Goal: Book appointment/travel/reservation

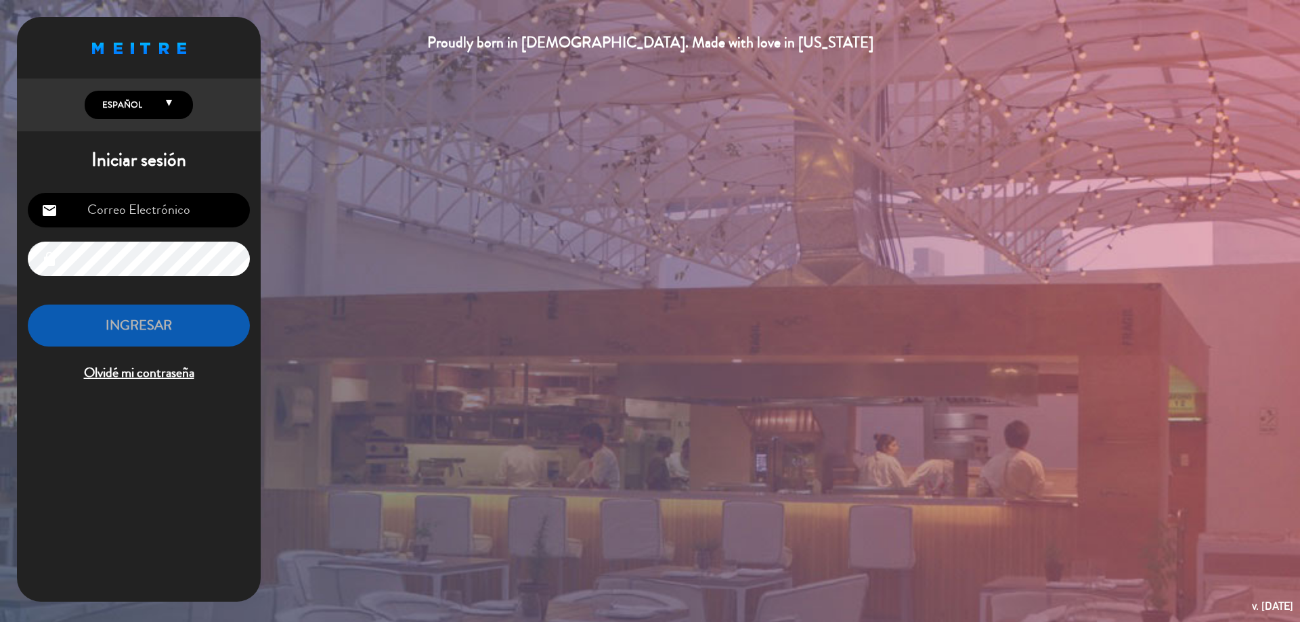
type input "[EMAIL_ADDRESS][DOMAIN_NAME]"
click at [106, 324] on button "INGRESAR" at bounding box center [139, 326] width 222 height 43
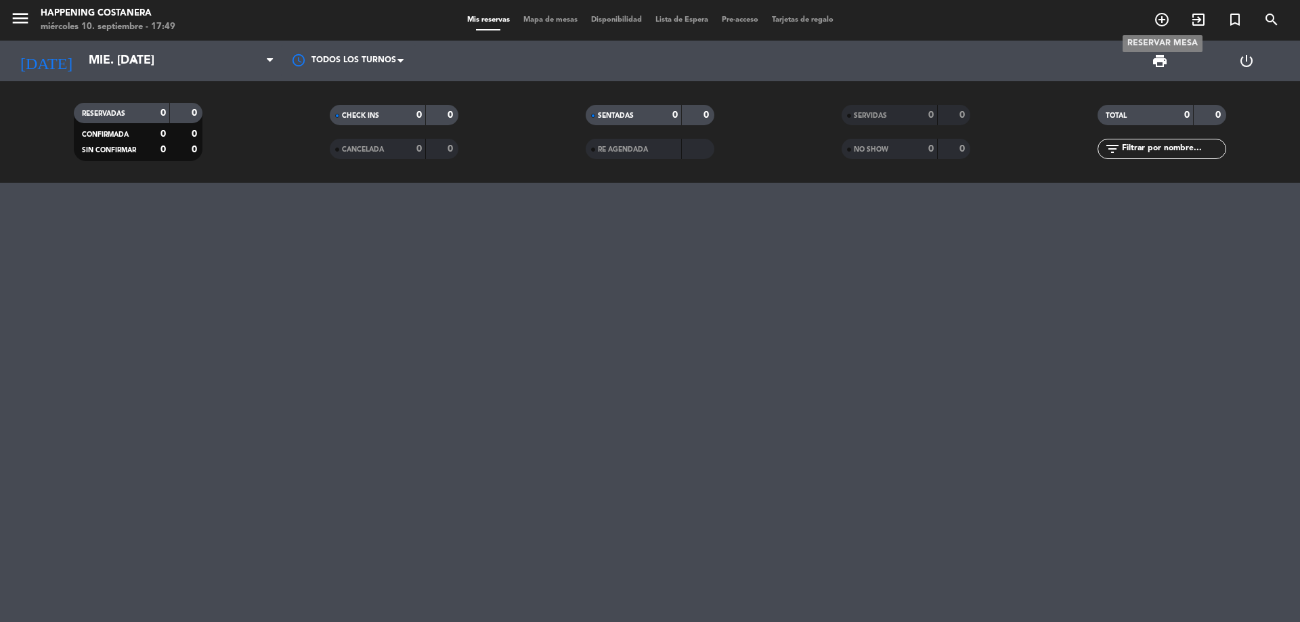
click at [1164, 18] on icon "add_circle_outline" at bounding box center [1162, 20] width 16 height 16
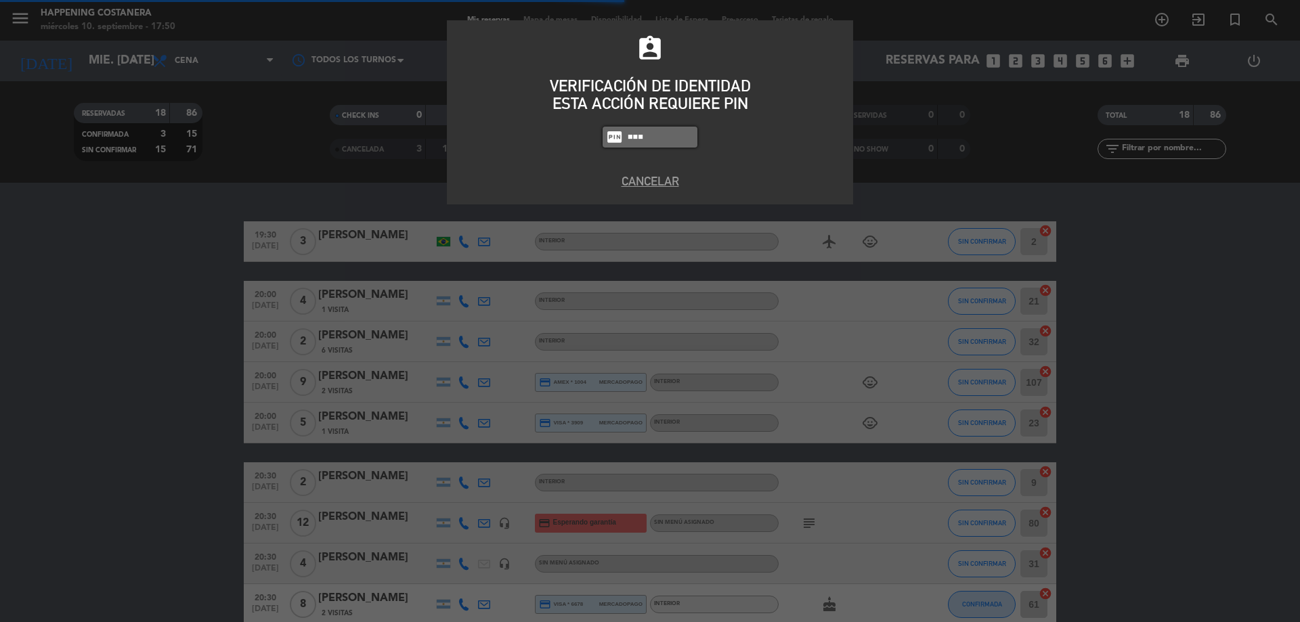
type input "6586"
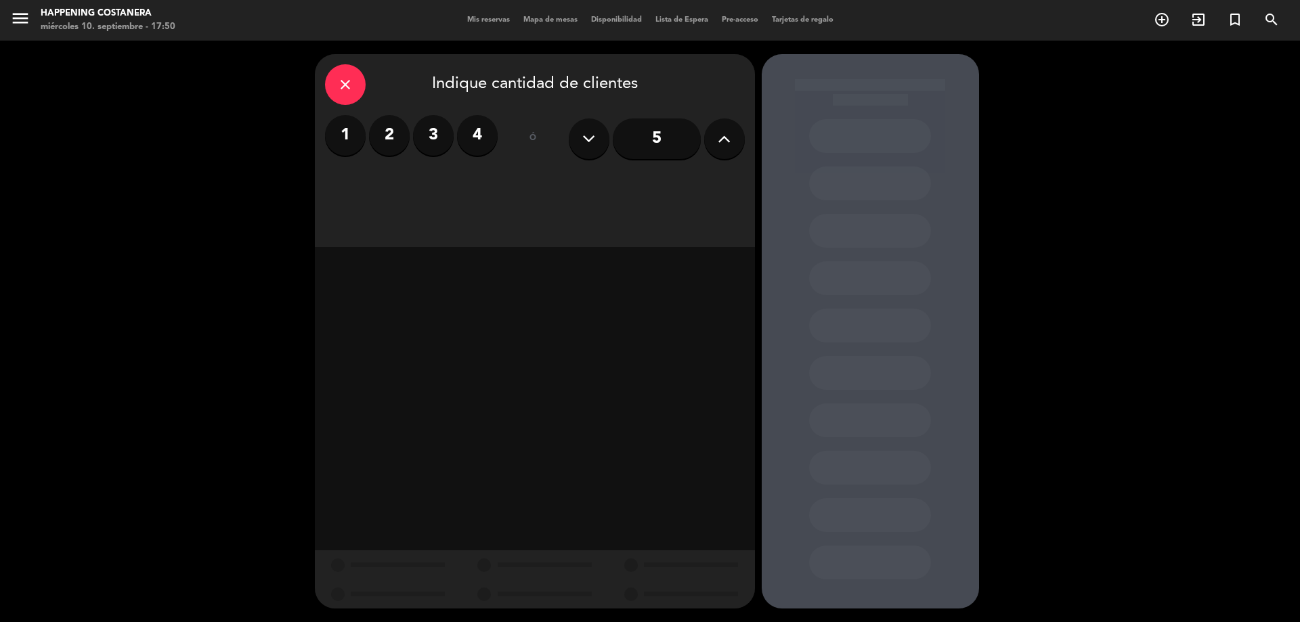
click at [387, 144] on label "2" at bounding box center [389, 135] width 41 height 41
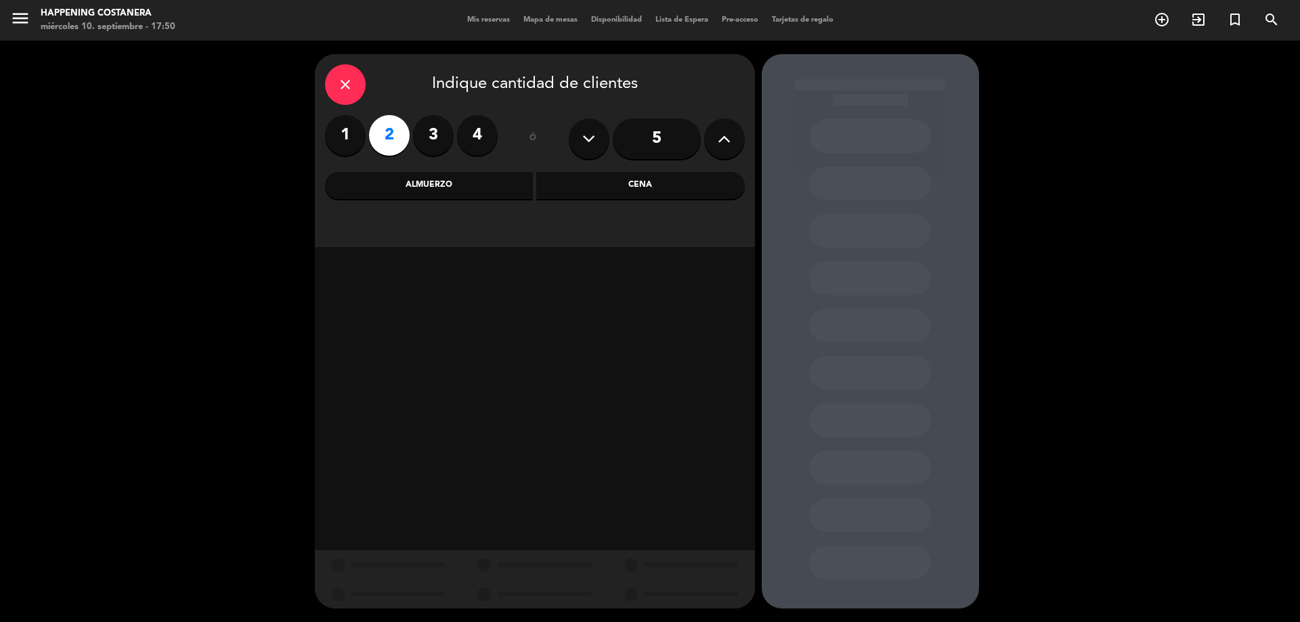
click at [472, 179] on div "Almuerzo" at bounding box center [429, 185] width 209 height 27
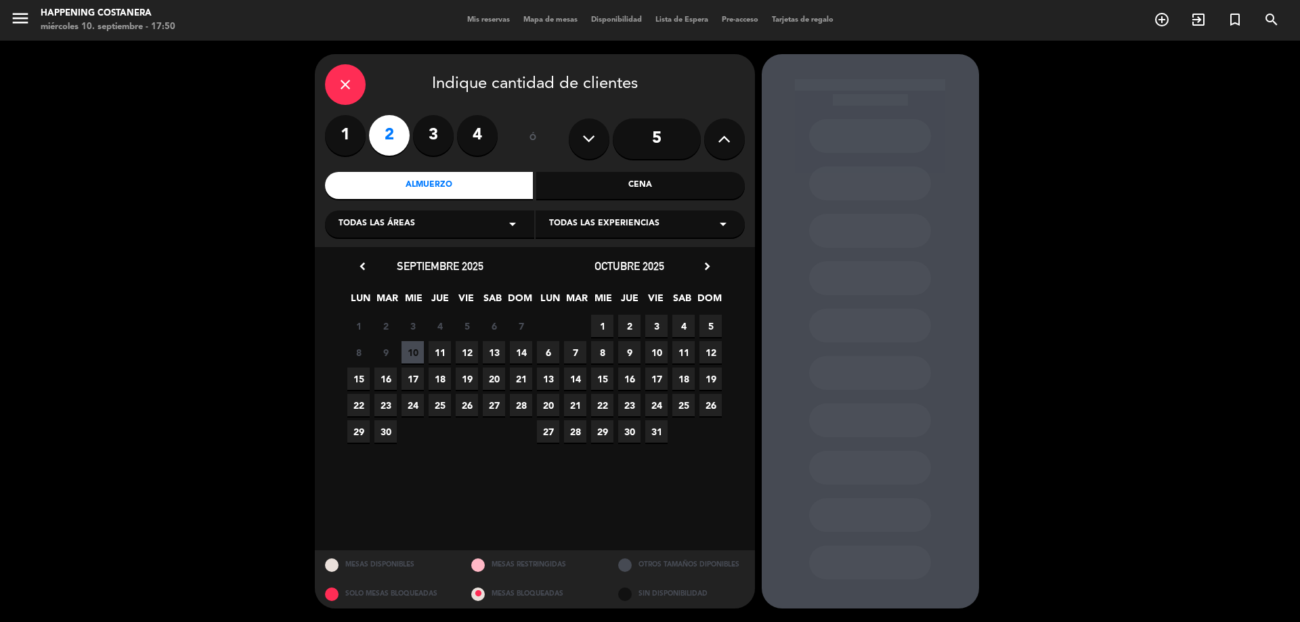
click at [444, 356] on span "11" at bounding box center [440, 352] width 22 height 22
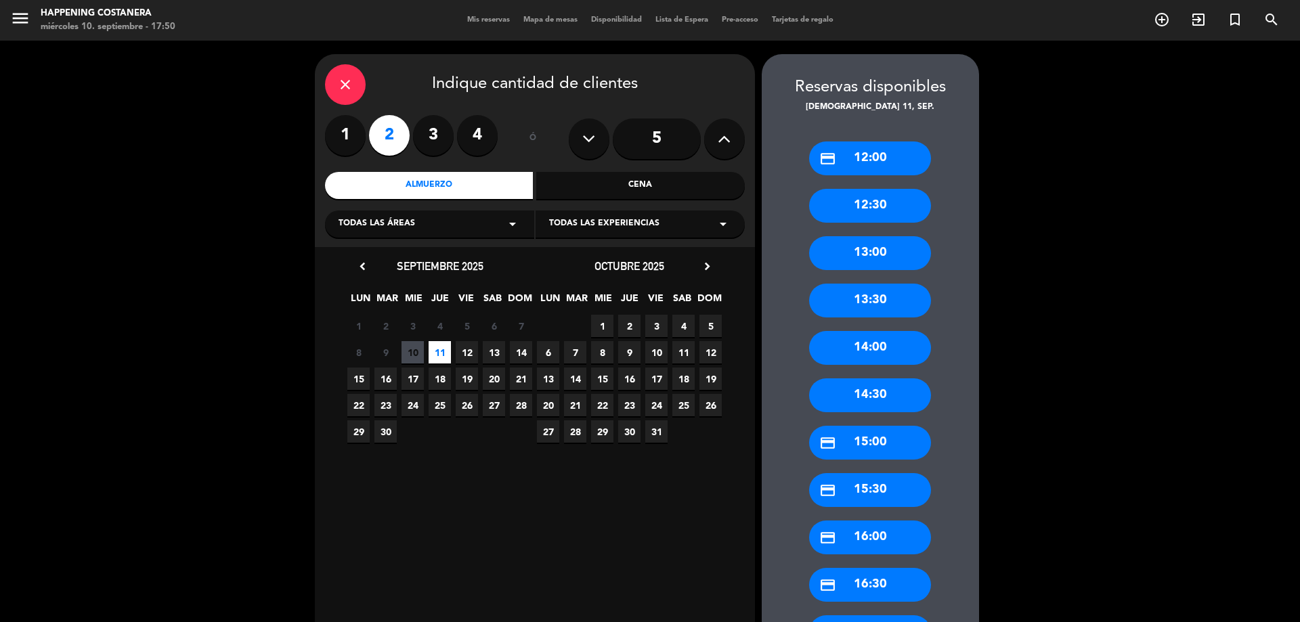
click at [878, 257] on div "13:00" at bounding box center [870, 253] width 122 height 34
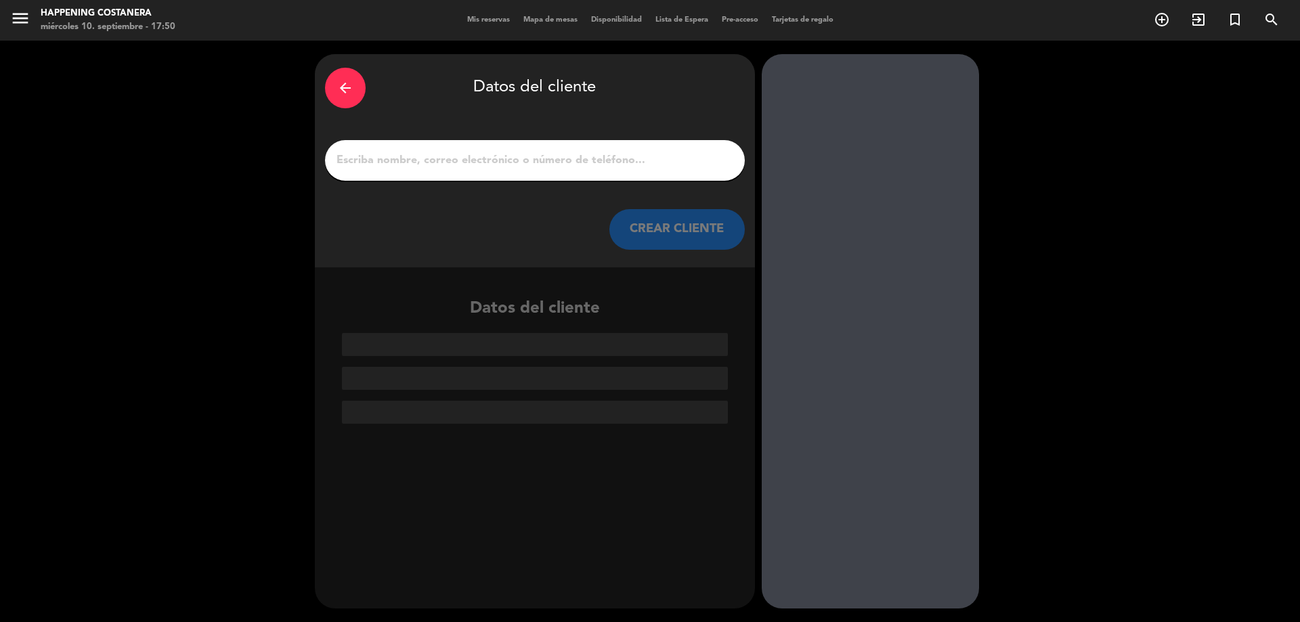
click at [544, 154] on input "1" at bounding box center [534, 160] width 399 height 19
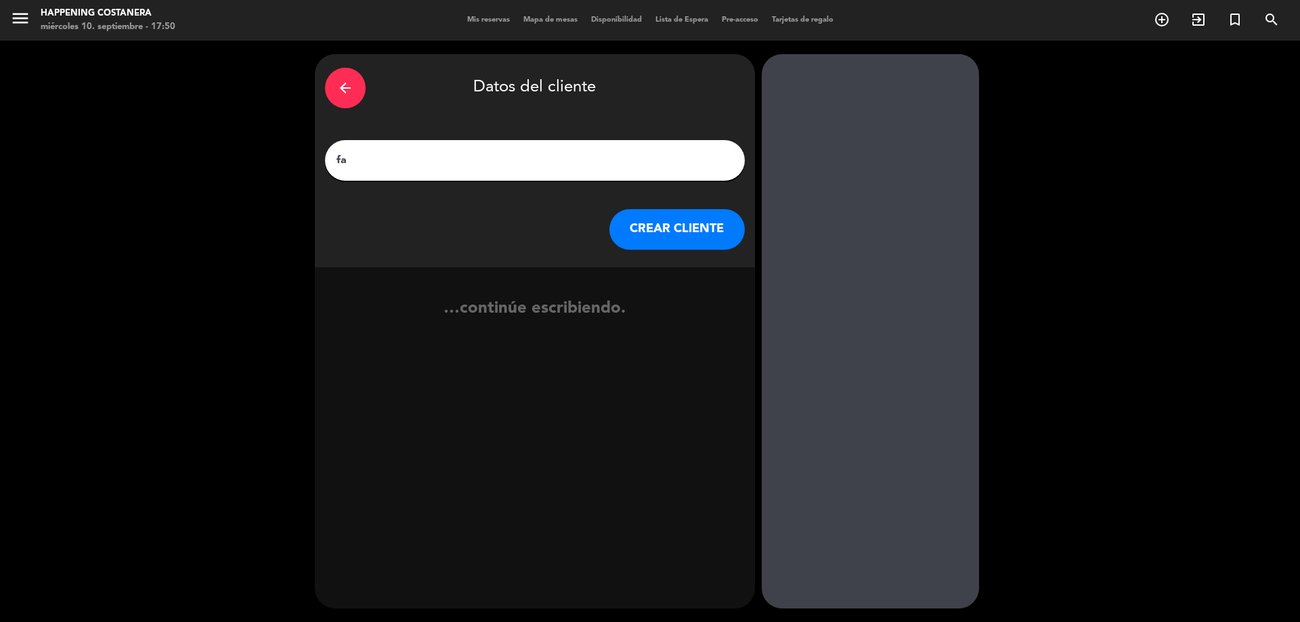
type input "f"
type input "Facundo Virasoro"
click at [688, 221] on button "CREAR CLIENTE" at bounding box center [676, 229] width 135 height 41
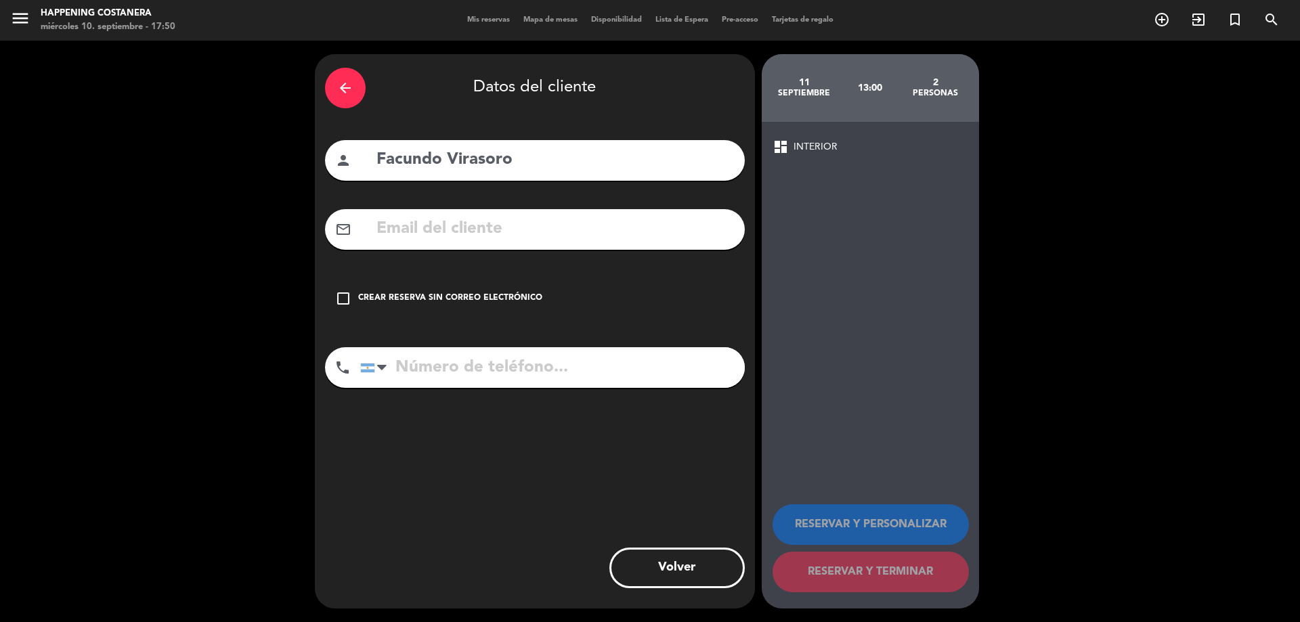
click at [494, 297] on div "Crear reserva sin correo electrónico" at bounding box center [450, 299] width 184 height 14
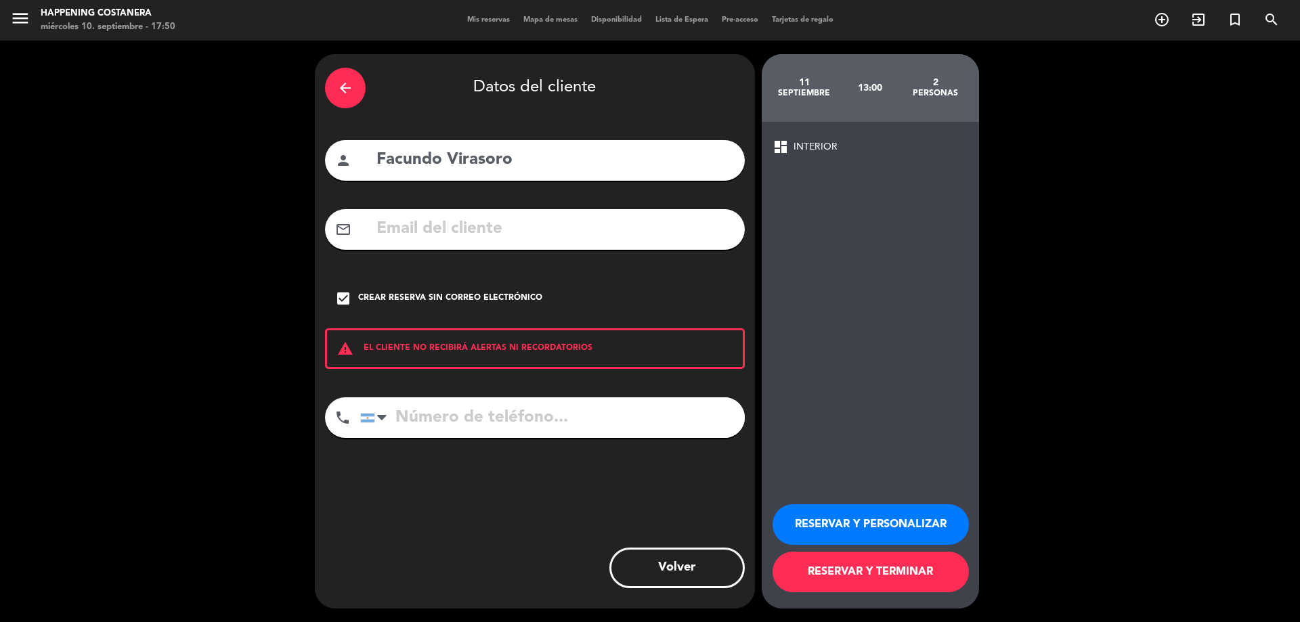
click at [867, 559] on button "RESERVAR Y TERMINAR" at bounding box center [870, 572] width 196 height 41
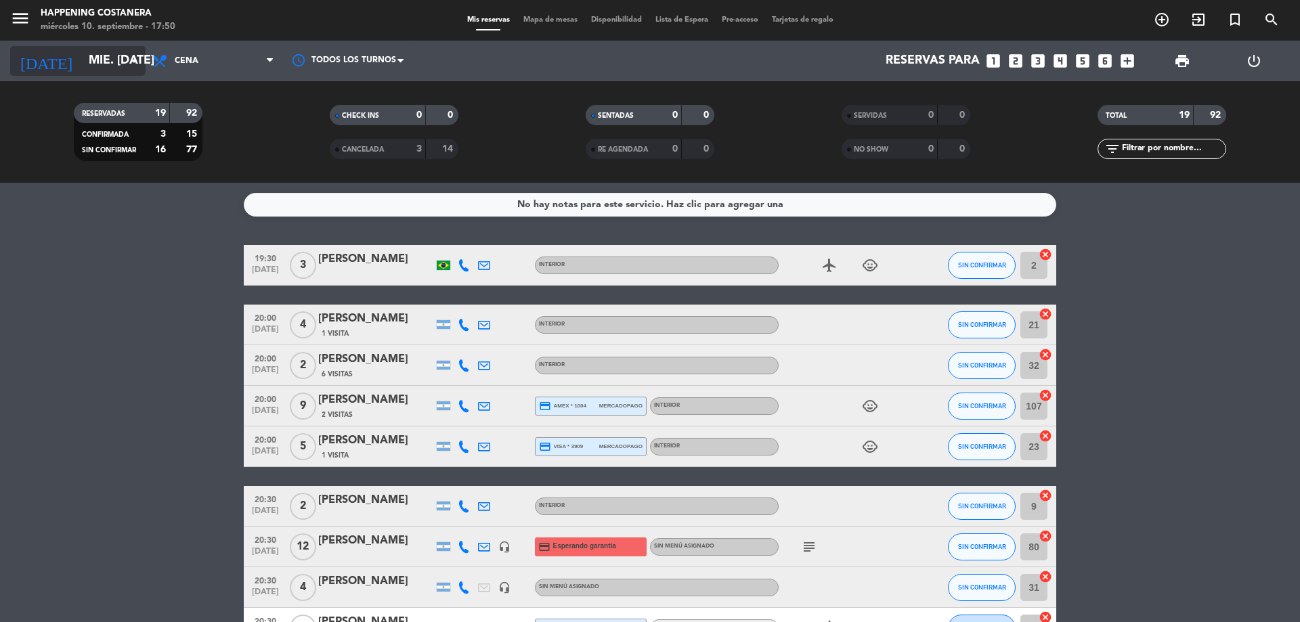
click at [118, 58] on input "mié. [DATE]" at bounding box center [160, 60] width 157 height 27
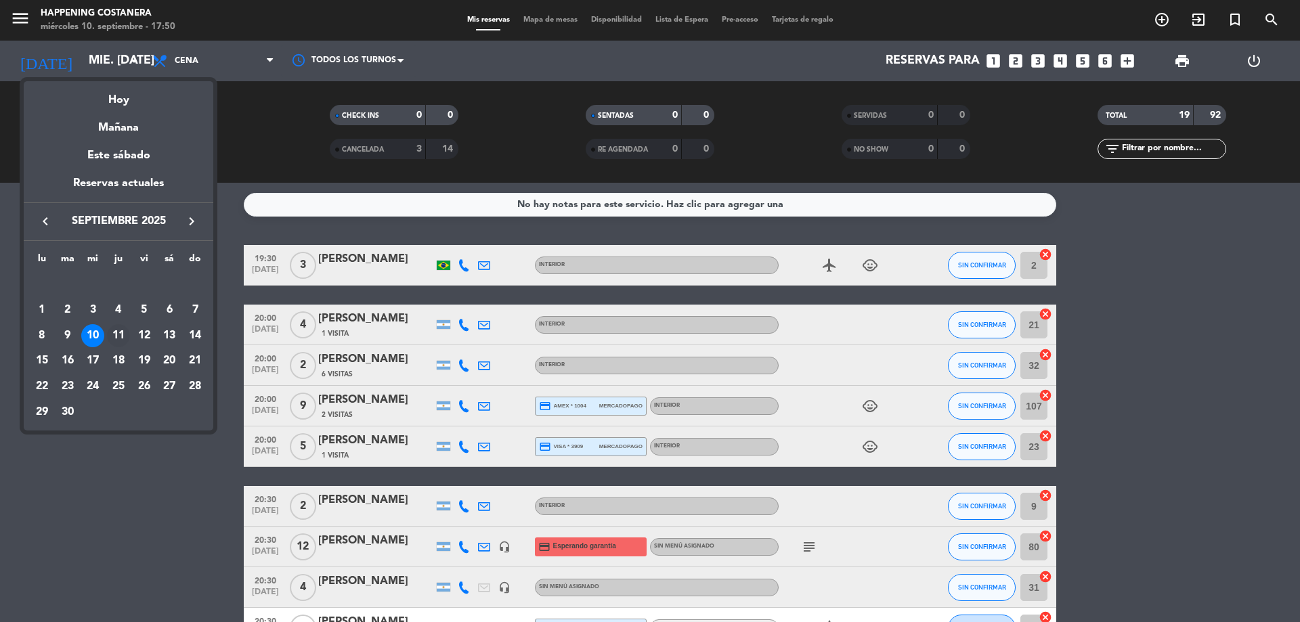
click at [119, 333] on div "11" at bounding box center [118, 335] width 23 height 23
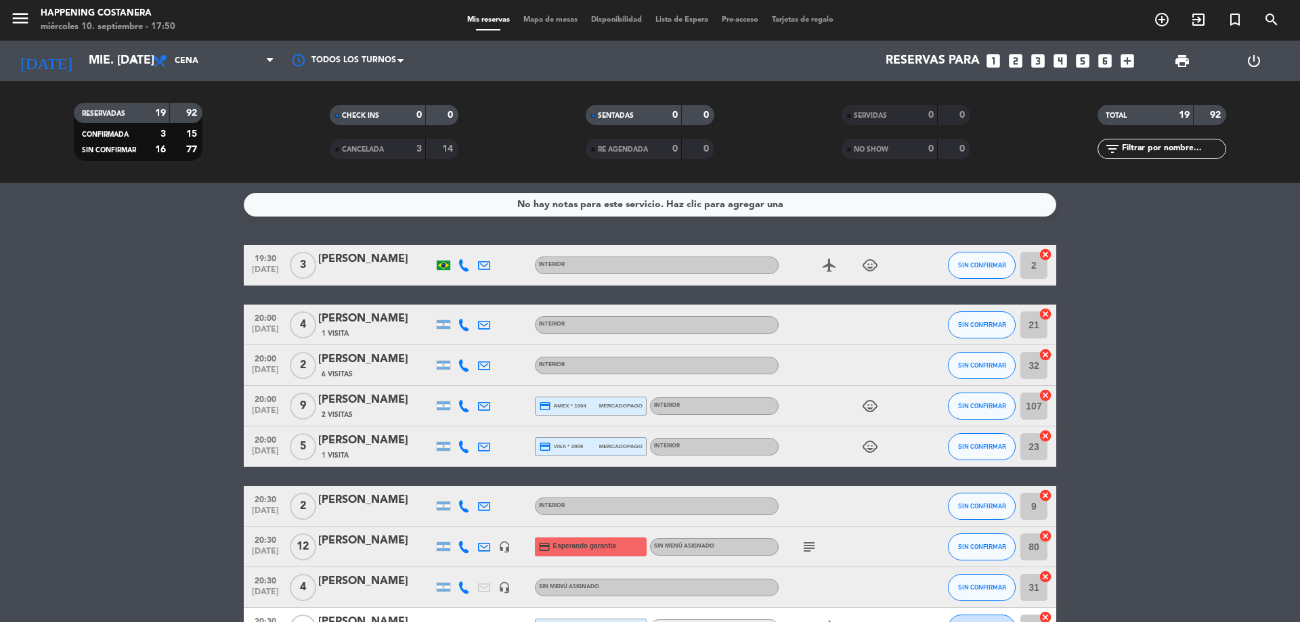
type input "[DEMOGRAPHIC_DATA] [DATE]"
click at [225, 70] on span "Cena" at bounding box center [213, 61] width 135 height 30
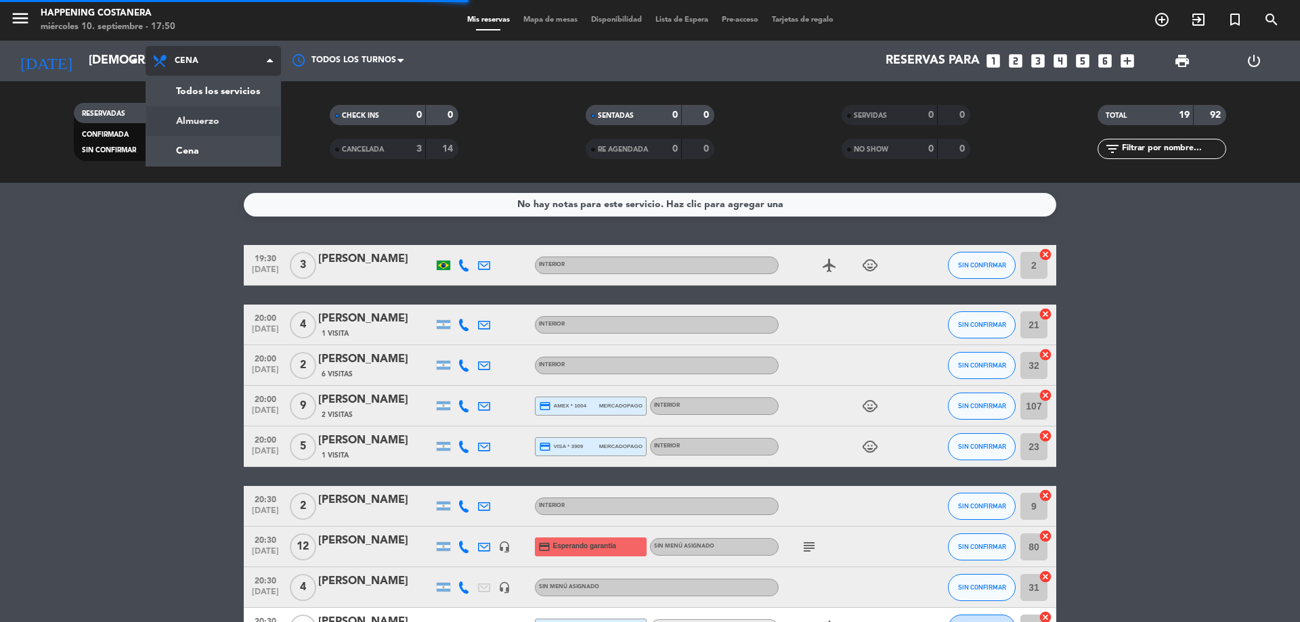
click at [219, 110] on div "menu Happening Costanera miércoles 10. septiembre - 17:50 Mis reservas Mapa de …" at bounding box center [650, 91] width 1300 height 183
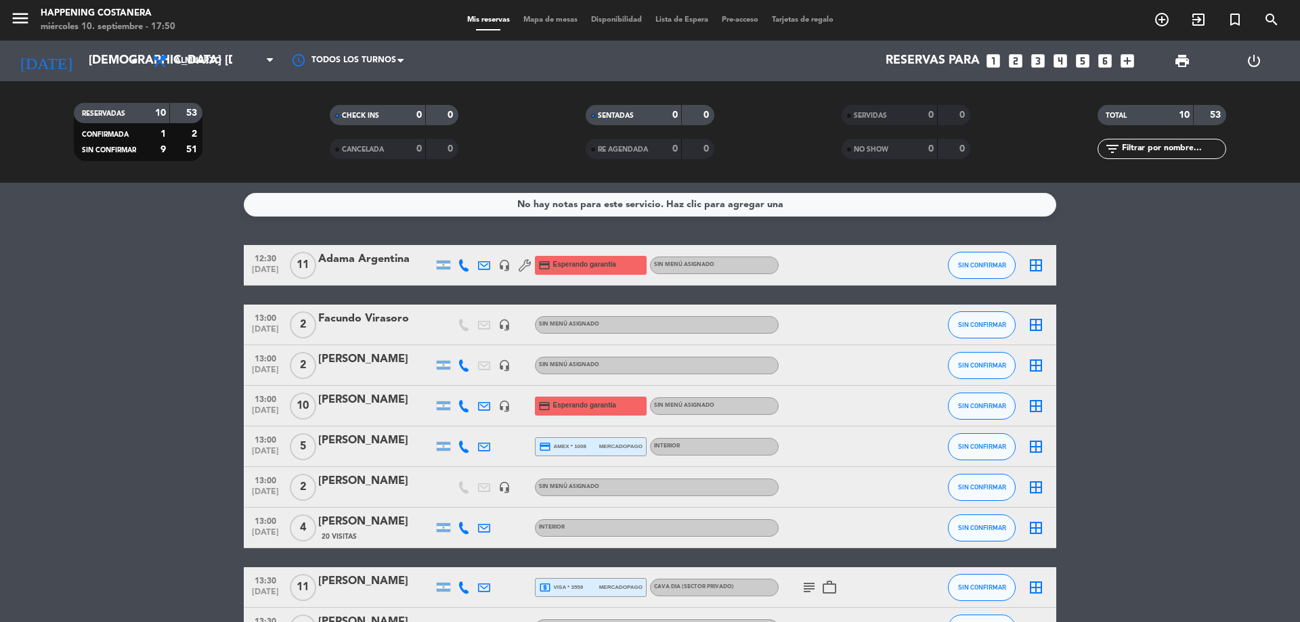
click at [359, 324] on div "Facundo Virasoro" at bounding box center [375, 319] width 115 height 18
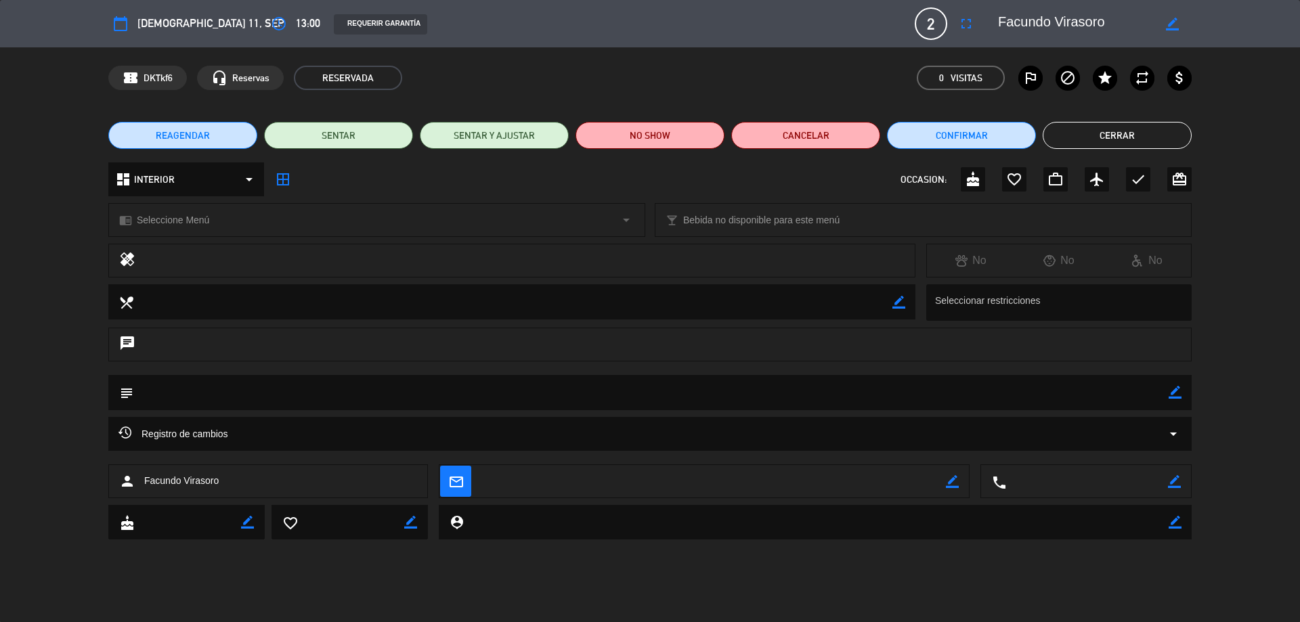
click at [1156, 387] on textarea at bounding box center [650, 392] width 1035 height 35
click at [1173, 389] on icon "border_color" at bounding box center [1175, 392] width 13 height 13
click at [928, 403] on textarea at bounding box center [650, 392] width 1035 height 35
click at [1168, 397] on textarea at bounding box center [650, 392] width 1035 height 35
type textarea "x [GEOGRAPHIC_DATA]. [DEMOGRAPHIC_DATA] todo"
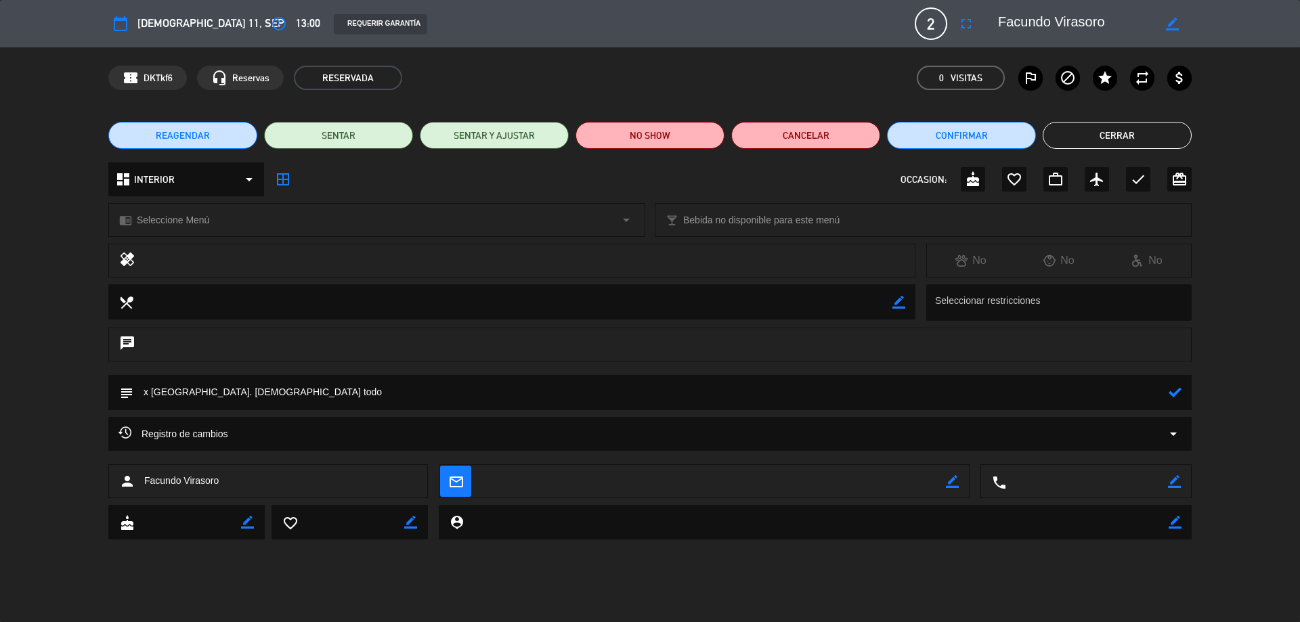
click at [1172, 390] on icon at bounding box center [1175, 392] width 13 height 13
click at [1083, 138] on button "Cerrar" at bounding box center [1117, 135] width 149 height 27
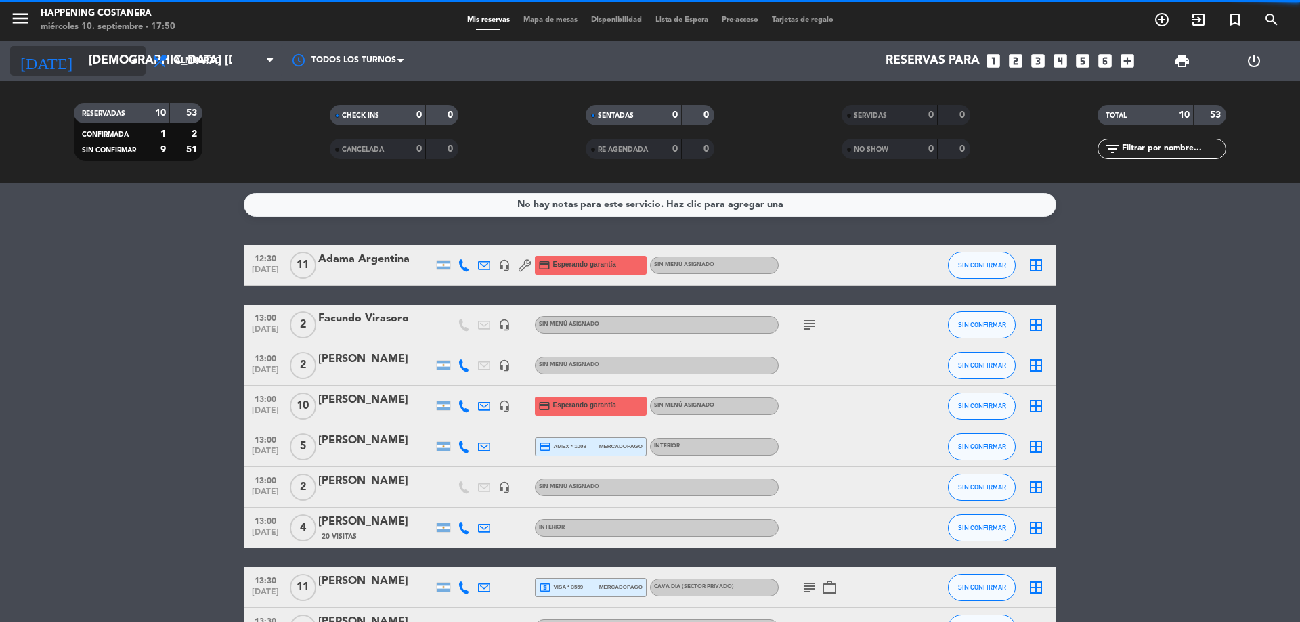
click at [125, 68] on input "[DEMOGRAPHIC_DATA] [DATE]" at bounding box center [160, 60] width 157 height 27
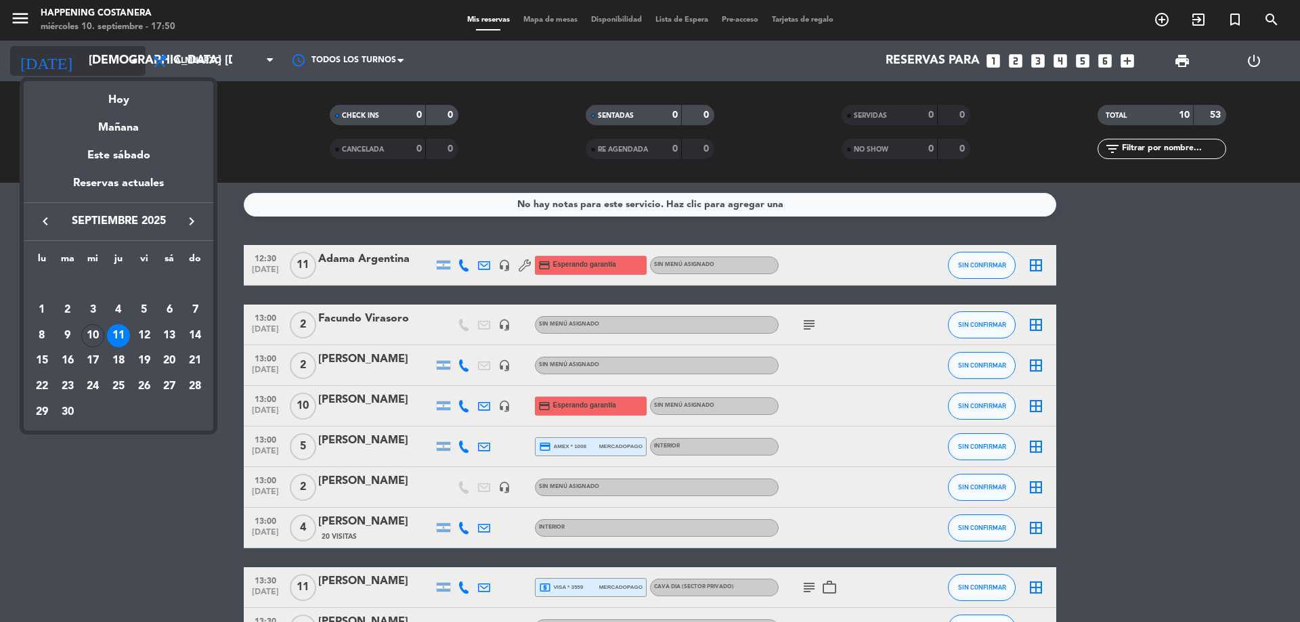
click at [125, 93] on div "Hoy" at bounding box center [119, 95] width 190 height 28
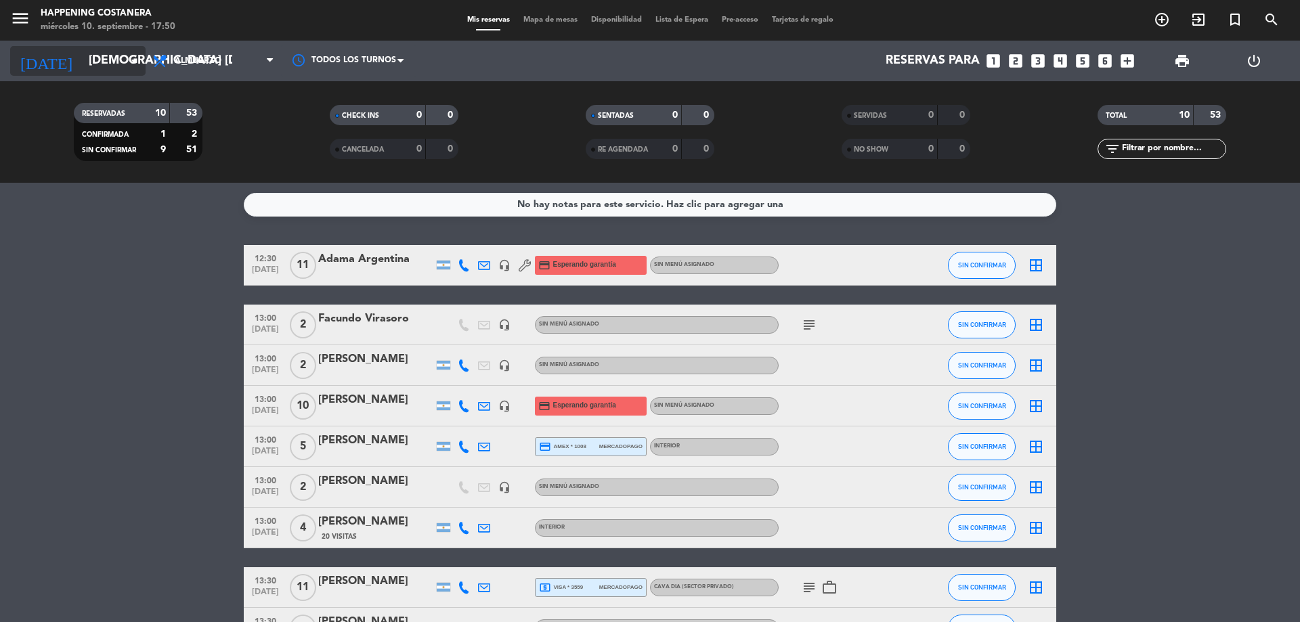
type input "mié. [DATE]"
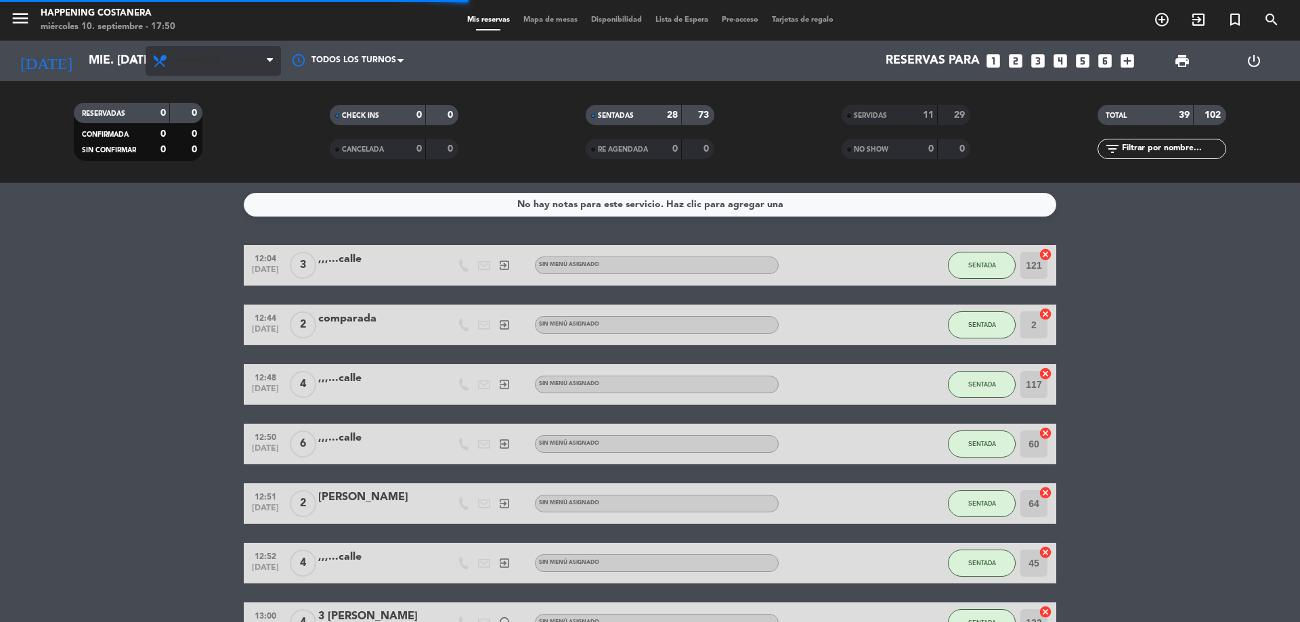
click at [196, 56] on span "Almuerzo" at bounding box center [213, 61] width 135 height 30
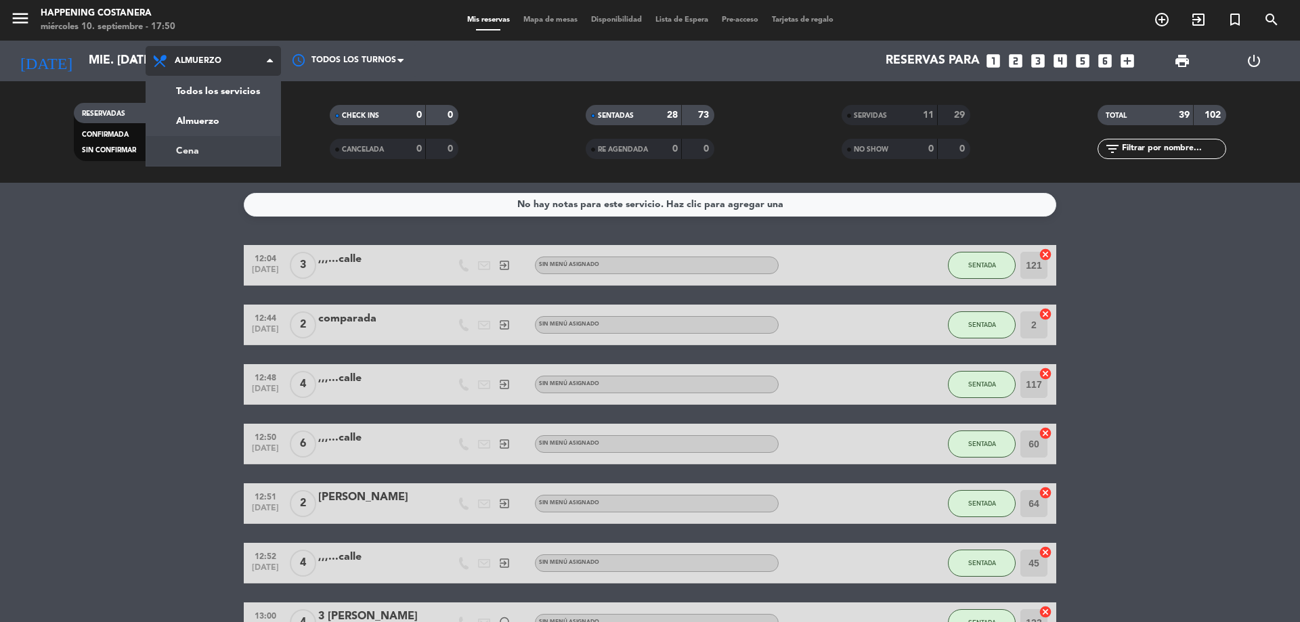
click at [225, 141] on div "menu Happening Costanera miércoles 10. septiembre - 17:50 Mis reservas Mapa de …" at bounding box center [650, 91] width 1300 height 183
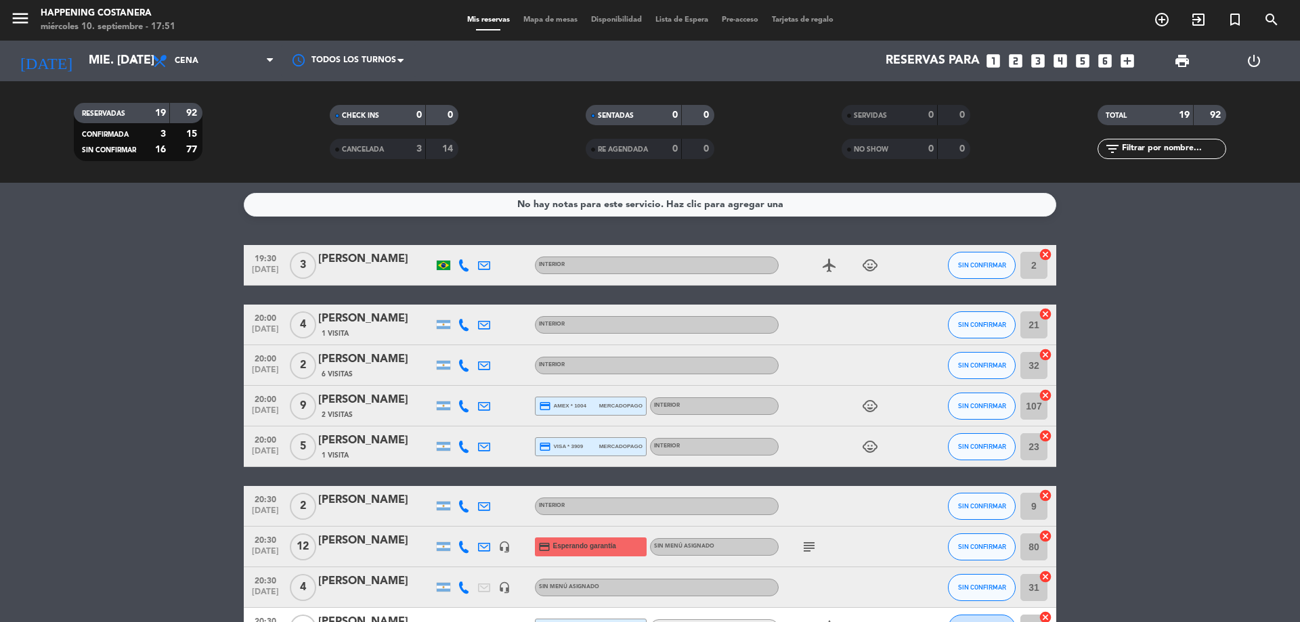
click at [556, 20] on span "Mapa de mesas" at bounding box center [551, 19] width 68 height 7
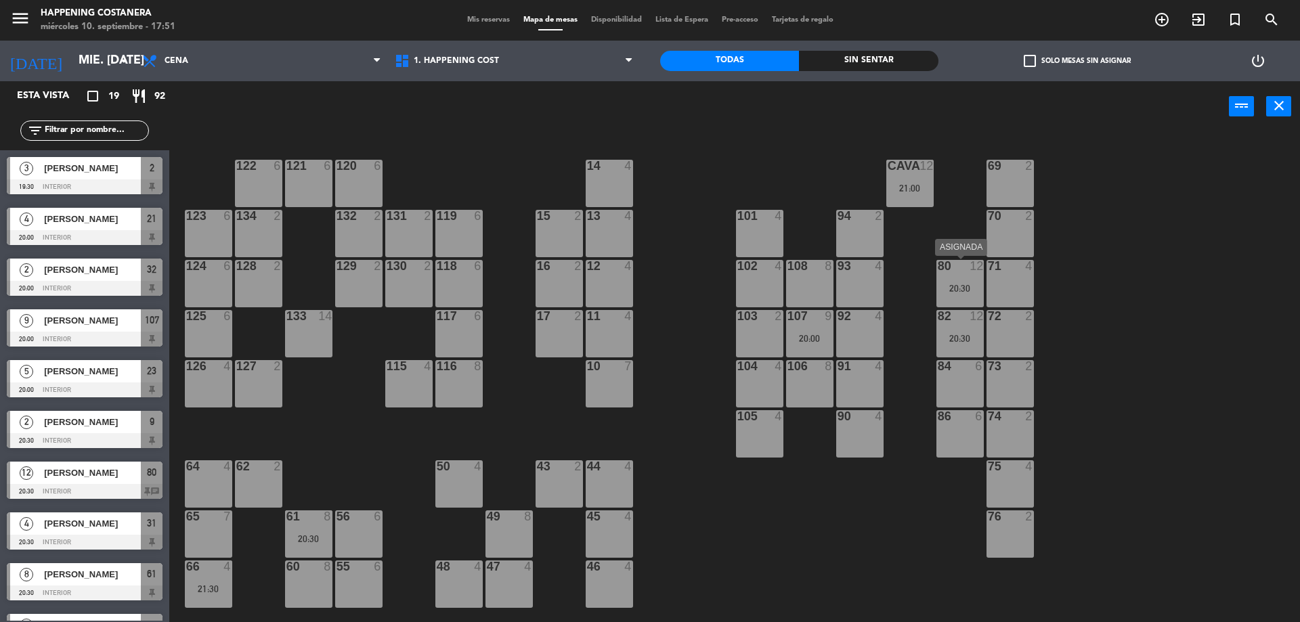
click at [940, 279] on div "80 12 20:30" at bounding box center [959, 283] width 47 height 47
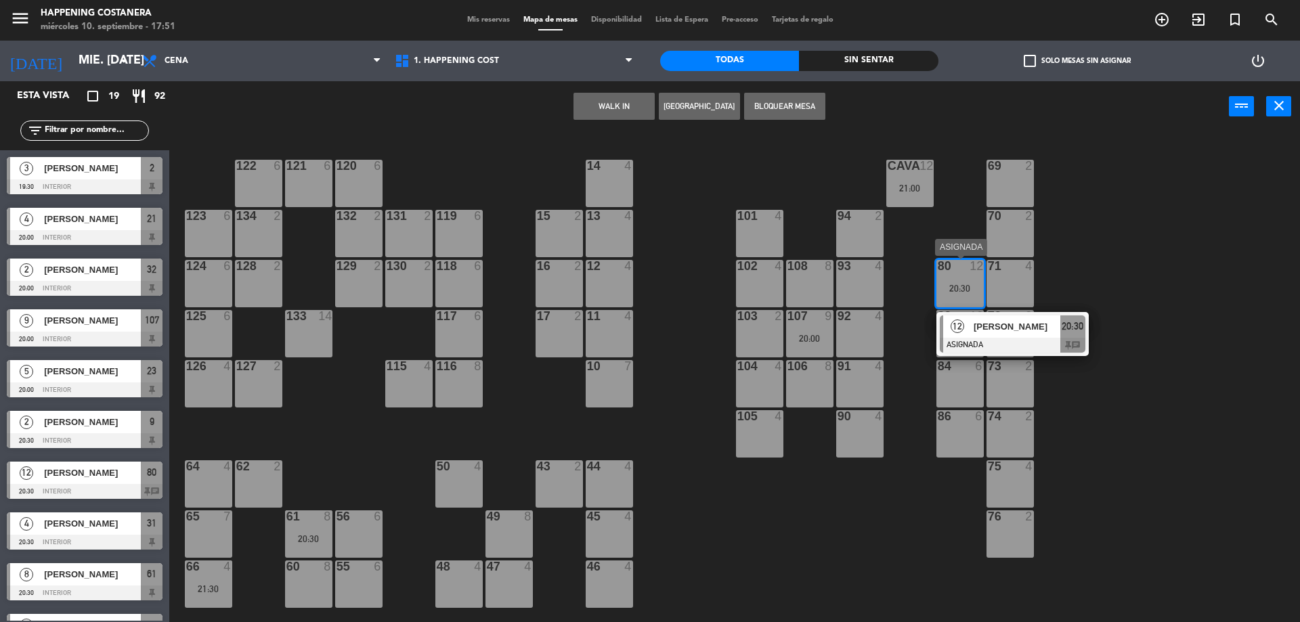
click at [1022, 341] on div at bounding box center [1013, 345] width 146 height 15
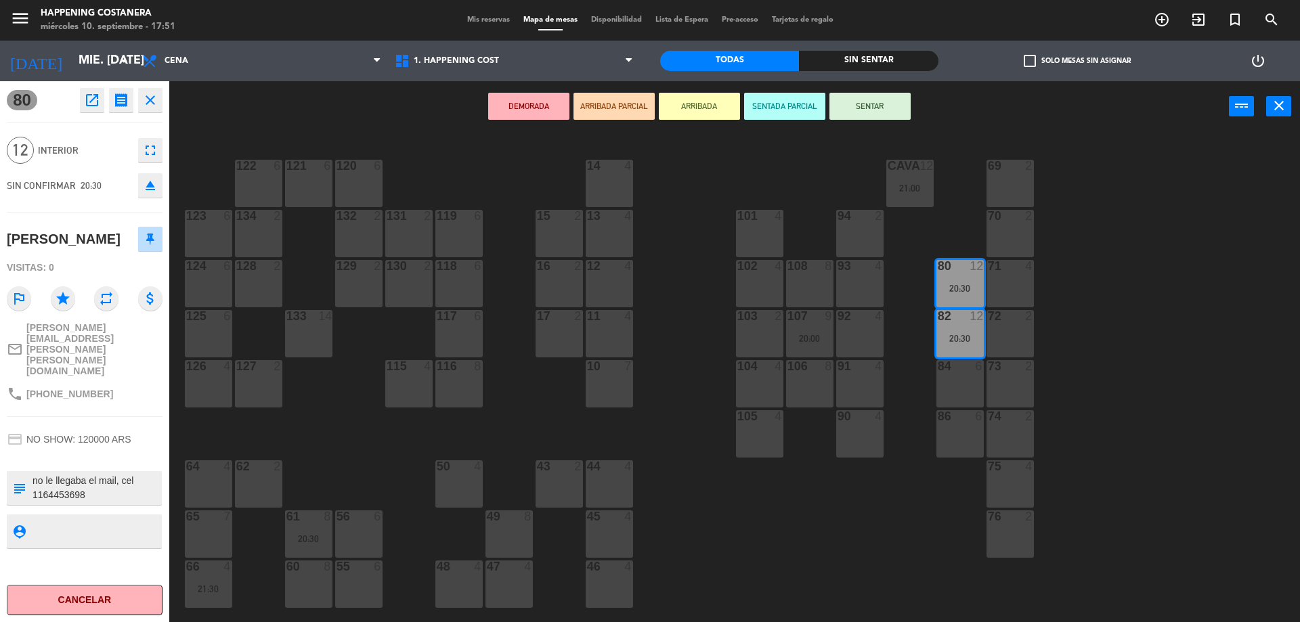
click at [94, 108] on button "open_in_new" at bounding box center [92, 100] width 24 height 24
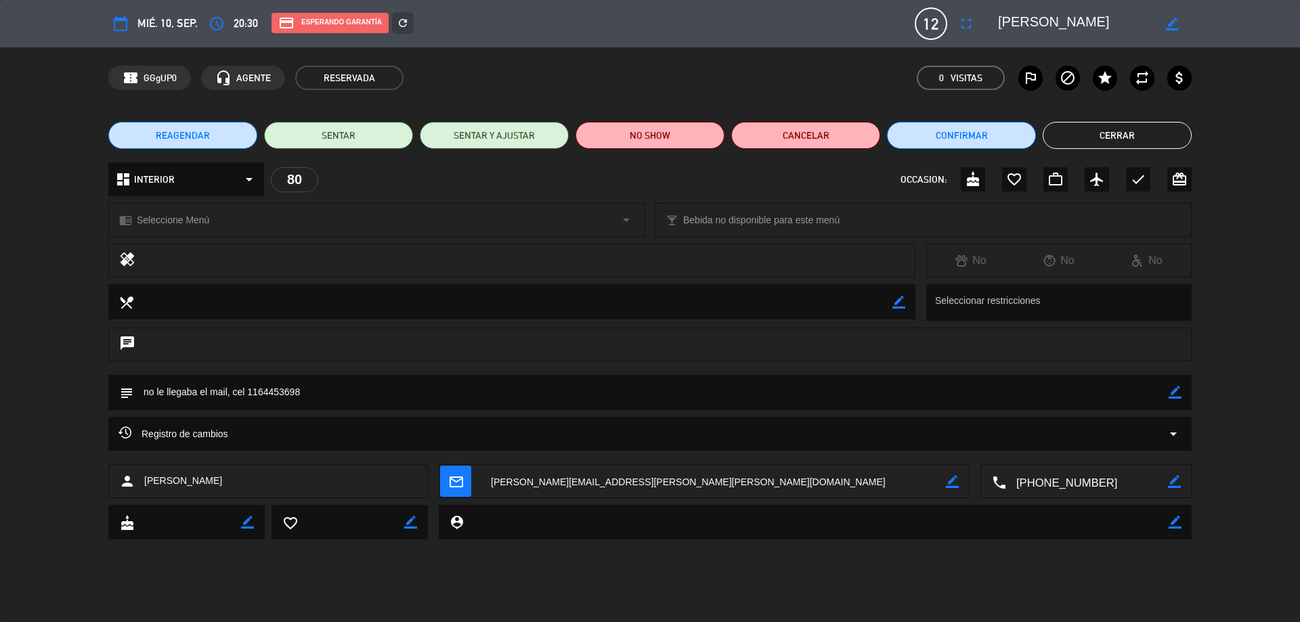
click at [222, 427] on span "Registro de cambios" at bounding box center [173, 434] width 110 height 16
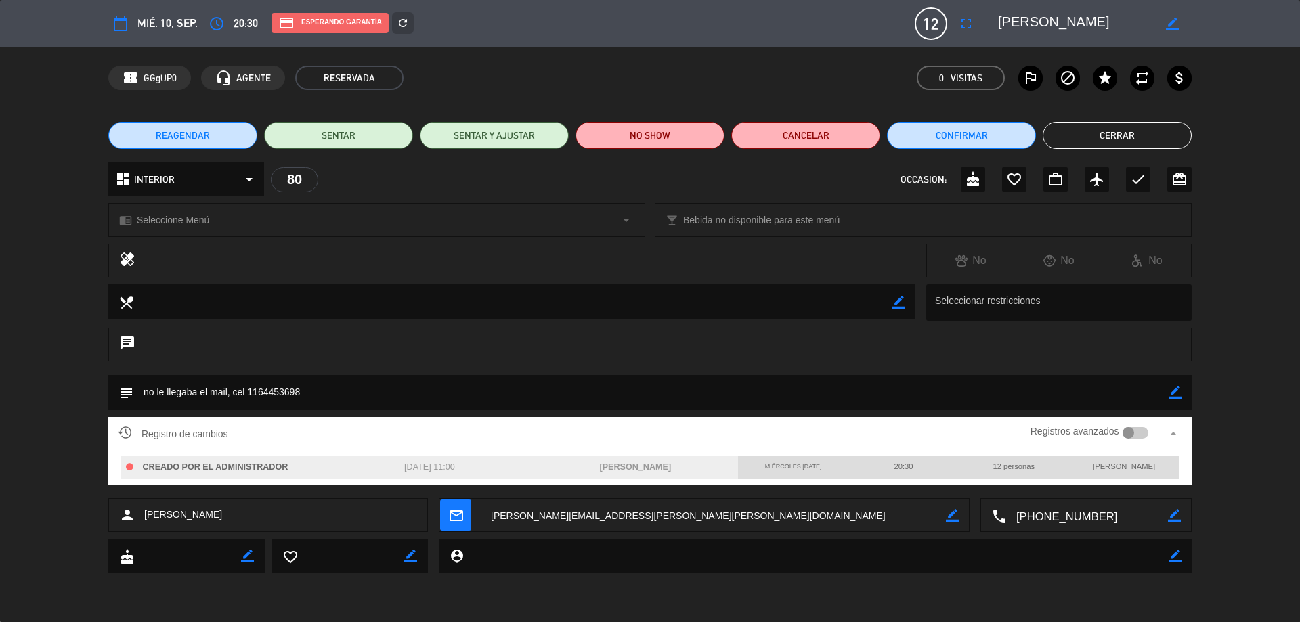
click at [1090, 131] on button "Cerrar" at bounding box center [1117, 135] width 149 height 27
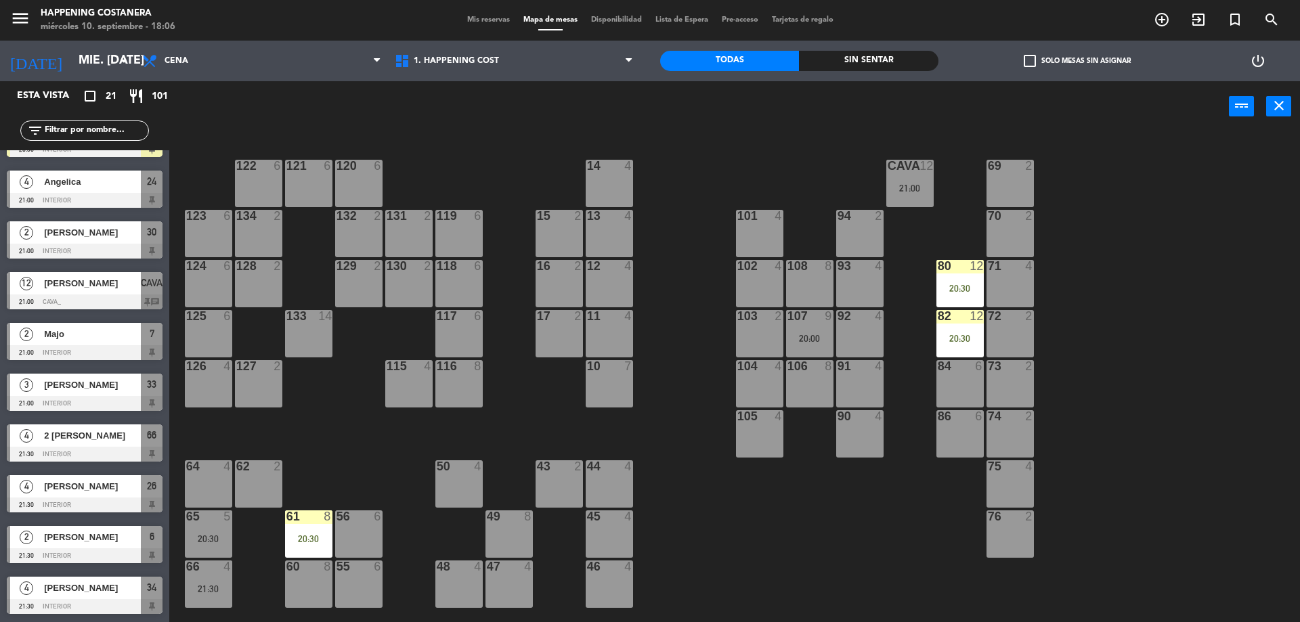
click at [387, 621] on div "69 2 122 6 121 6 120 6 14 4 CAVA 12 21:00 101 4 94 2 70 2 123 6 131 2 134 2 132…" at bounding box center [741, 380] width 1118 height 490
click at [1151, 19] on span "add_circle_outline" at bounding box center [1161, 19] width 37 height 23
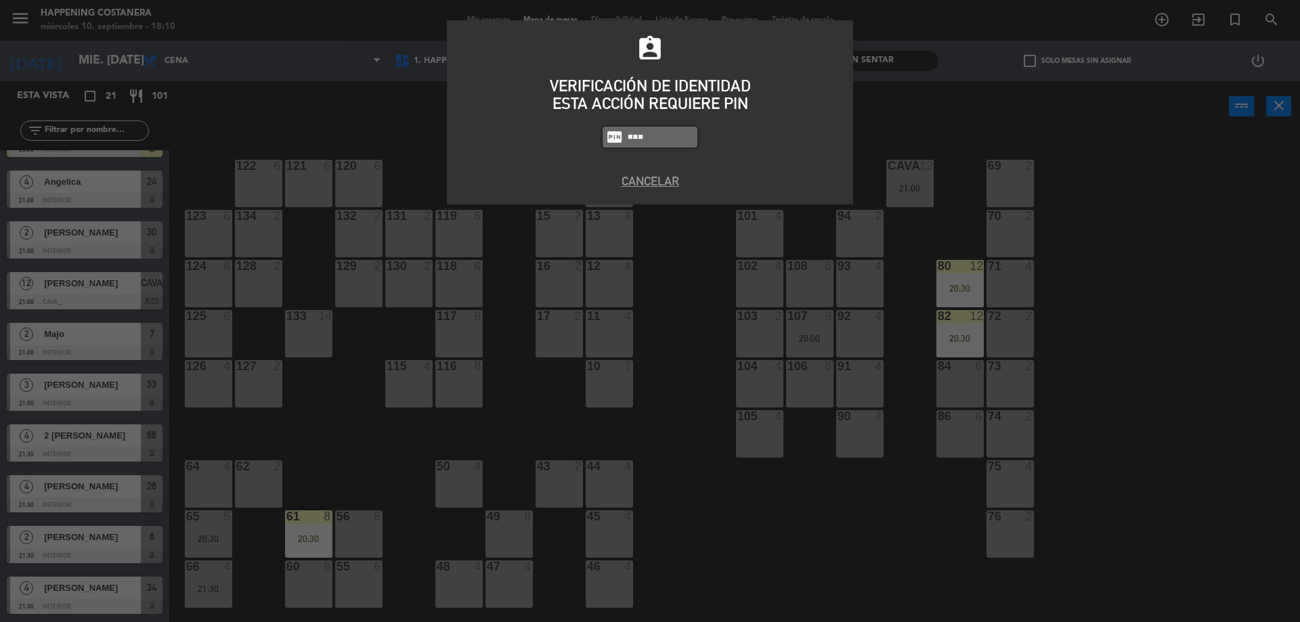
type input "6586"
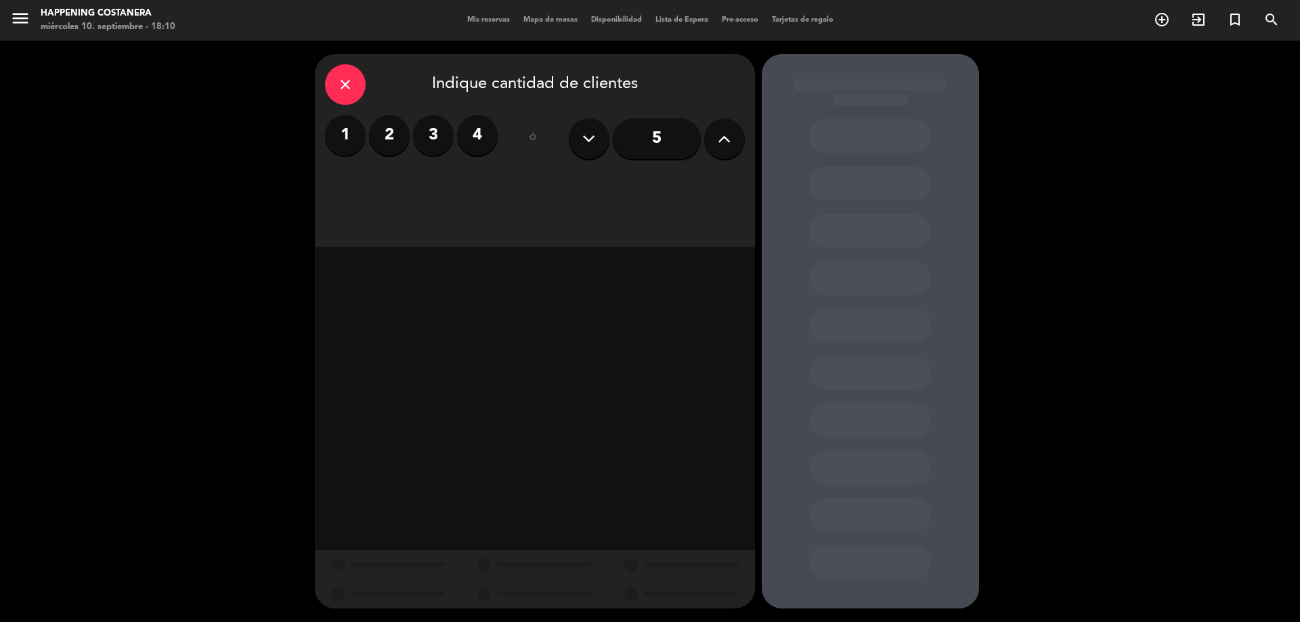
click at [435, 144] on label "3" at bounding box center [433, 135] width 41 height 41
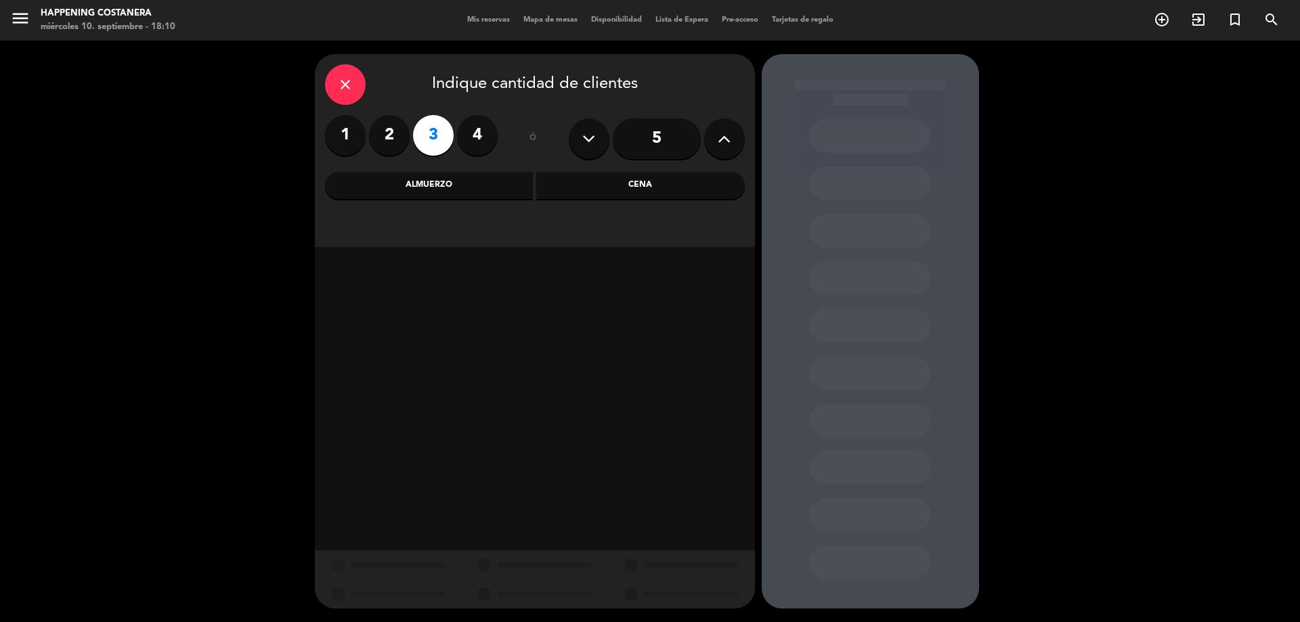
click at [619, 196] on div "Cena" at bounding box center [640, 185] width 209 height 27
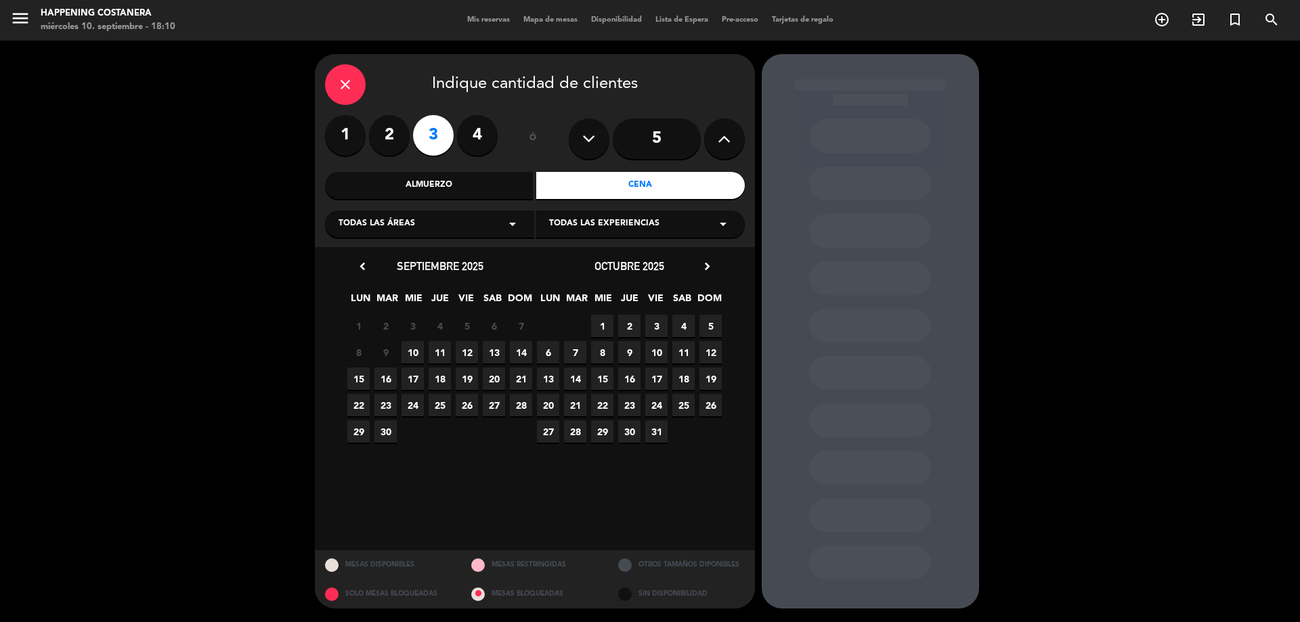
click at [415, 351] on span "10" at bounding box center [412, 352] width 22 height 22
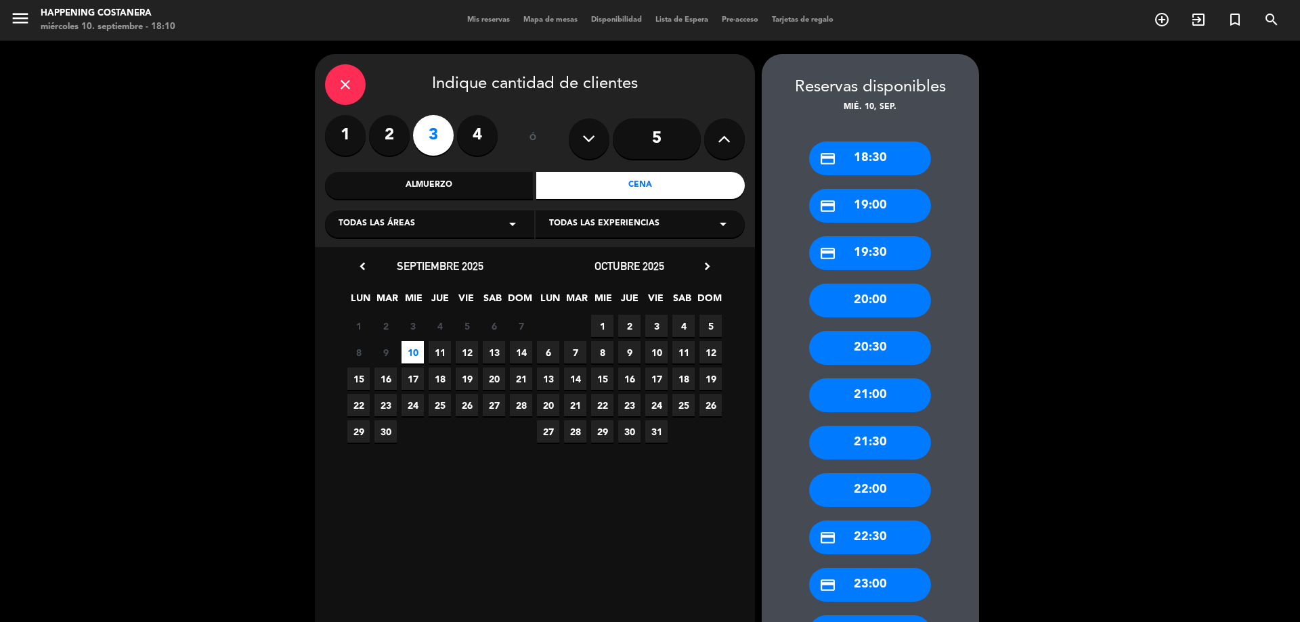
click at [883, 433] on div "21:30" at bounding box center [870, 443] width 122 height 34
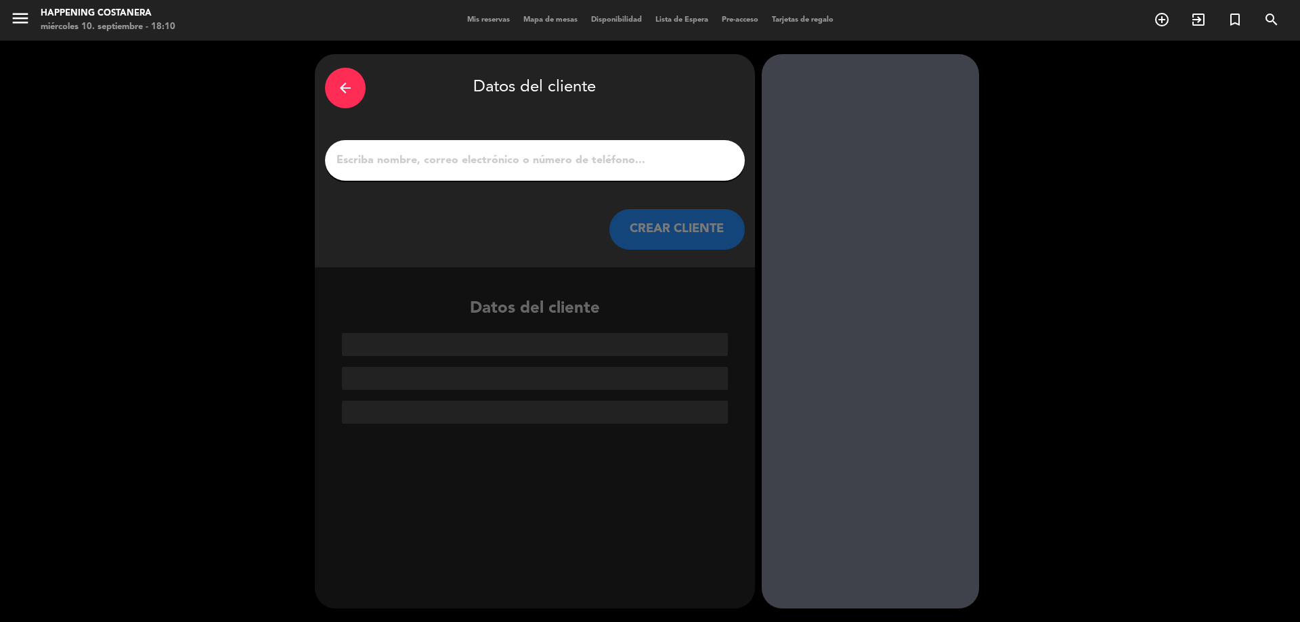
click at [549, 165] on input "1" at bounding box center [534, 160] width 399 height 19
paste input "[PERSON_NAME]"
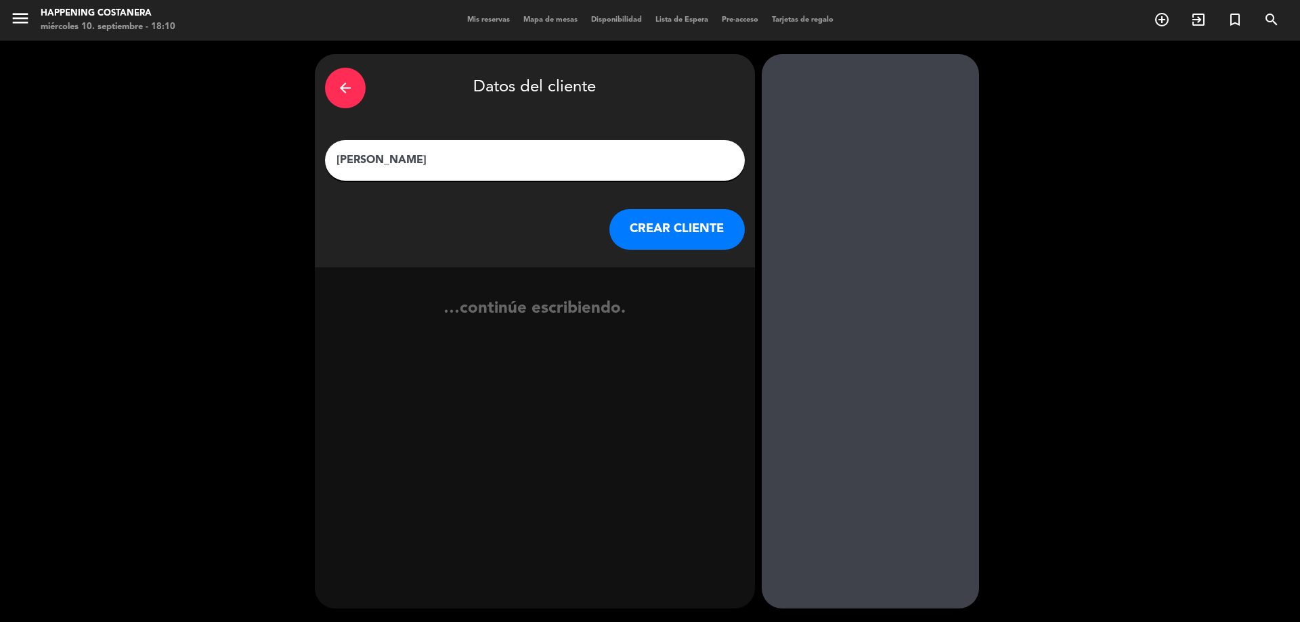
type input "[PERSON_NAME]"
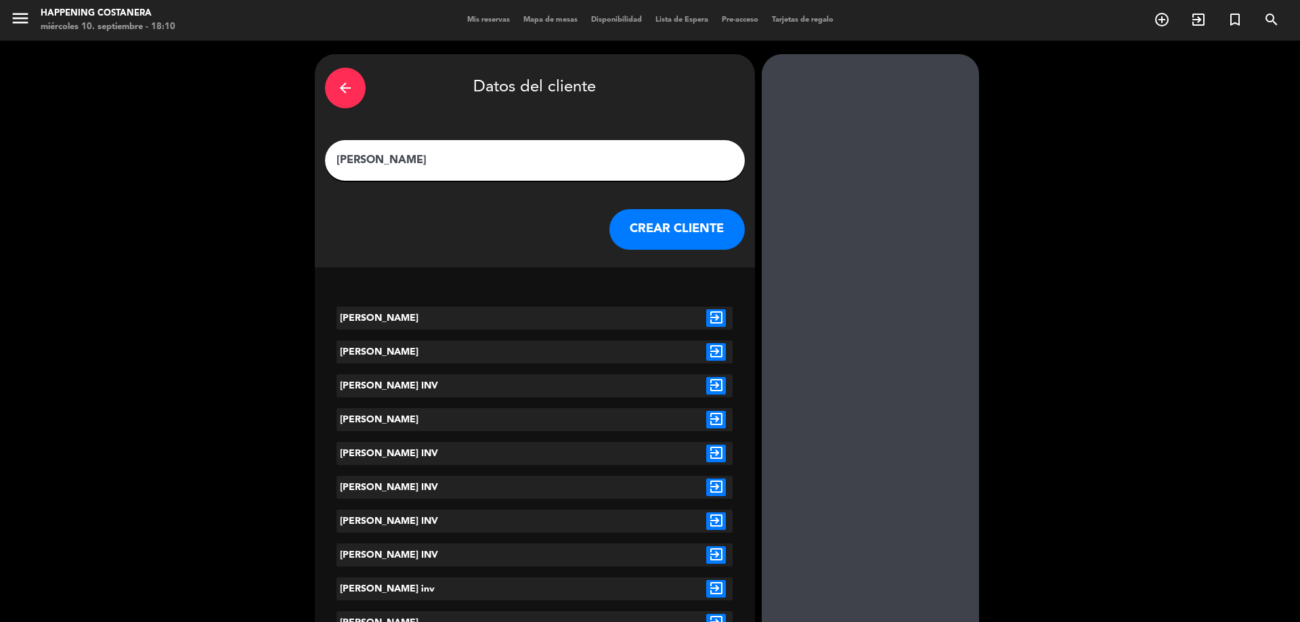
click at [712, 315] on icon "exit_to_app" at bounding box center [716, 318] width 20 height 18
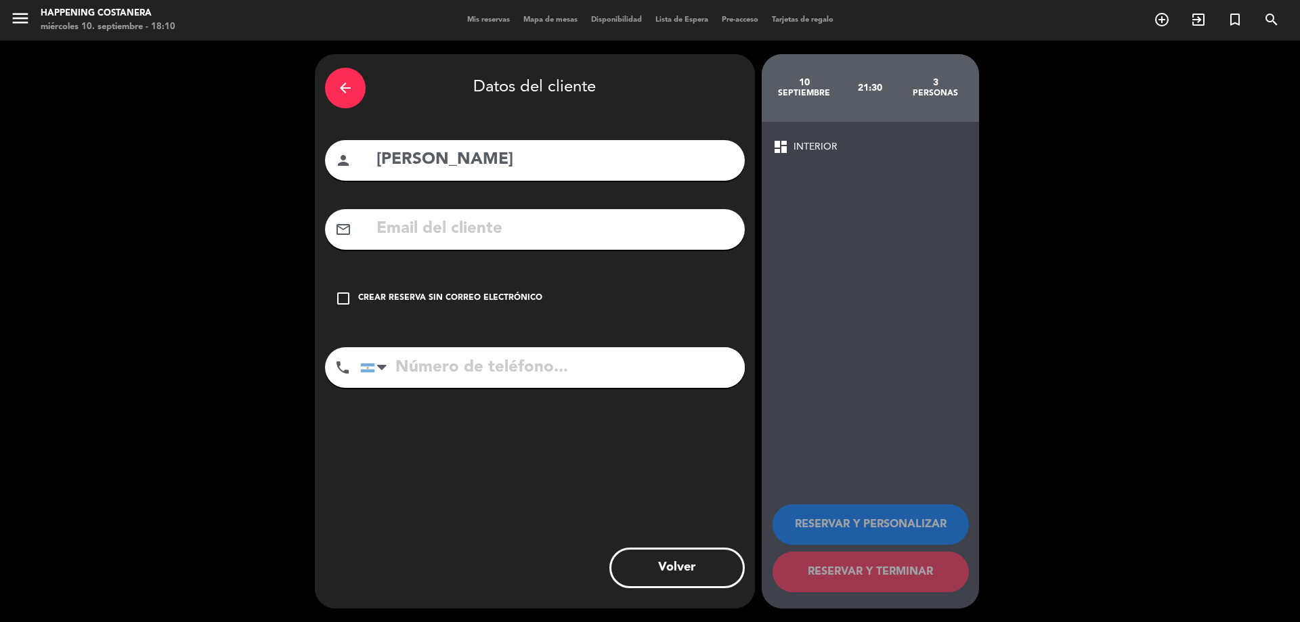
click at [498, 299] on div "Crear reserva sin correo electrónico" at bounding box center [450, 299] width 184 height 14
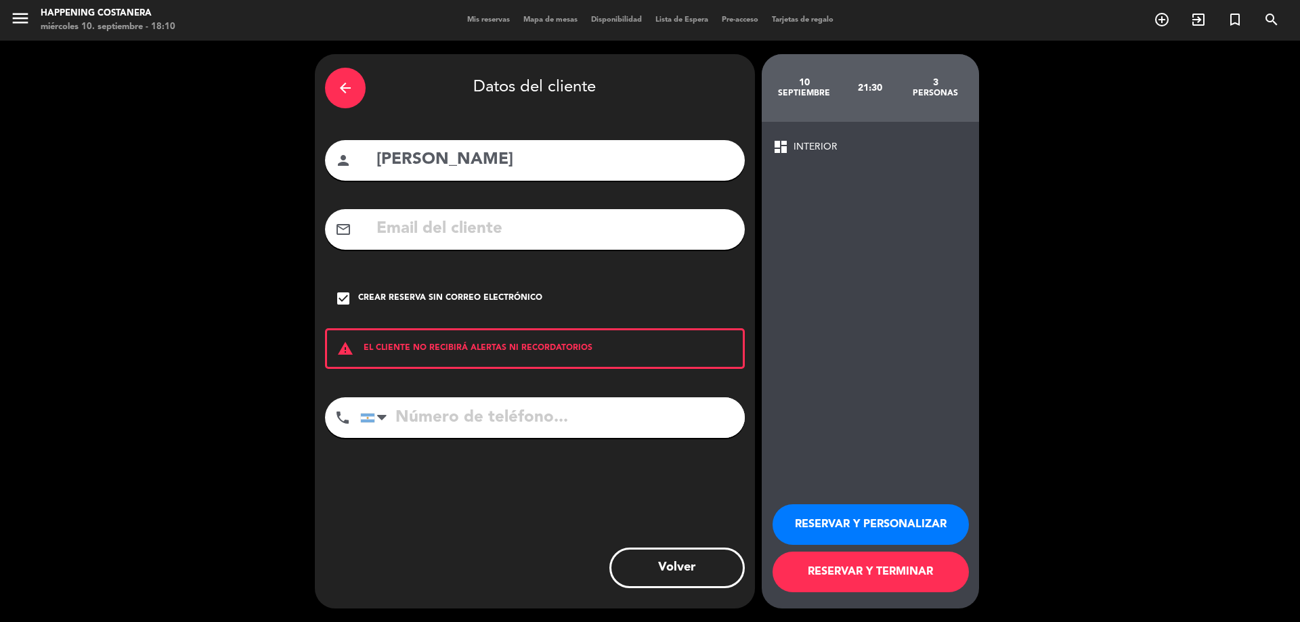
click at [820, 566] on button "RESERVAR Y TERMINAR" at bounding box center [870, 572] width 196 height 41
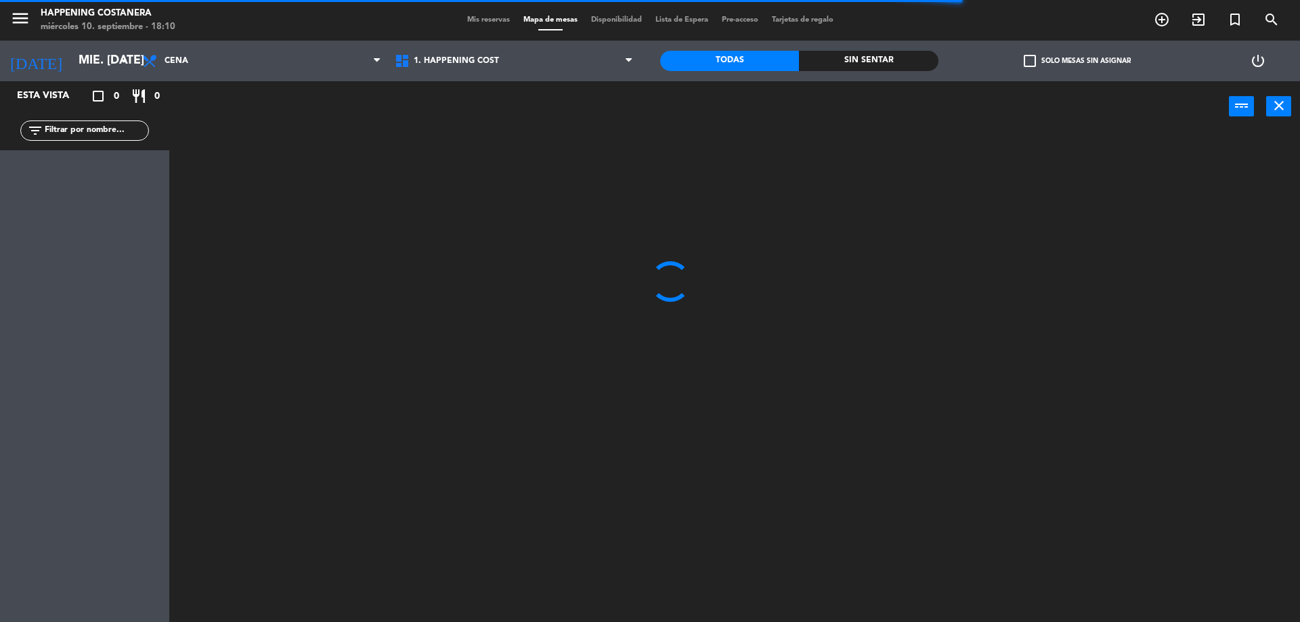
click at [101, 130] on input "text" at bounding box center [95, 130] width 105 height 15
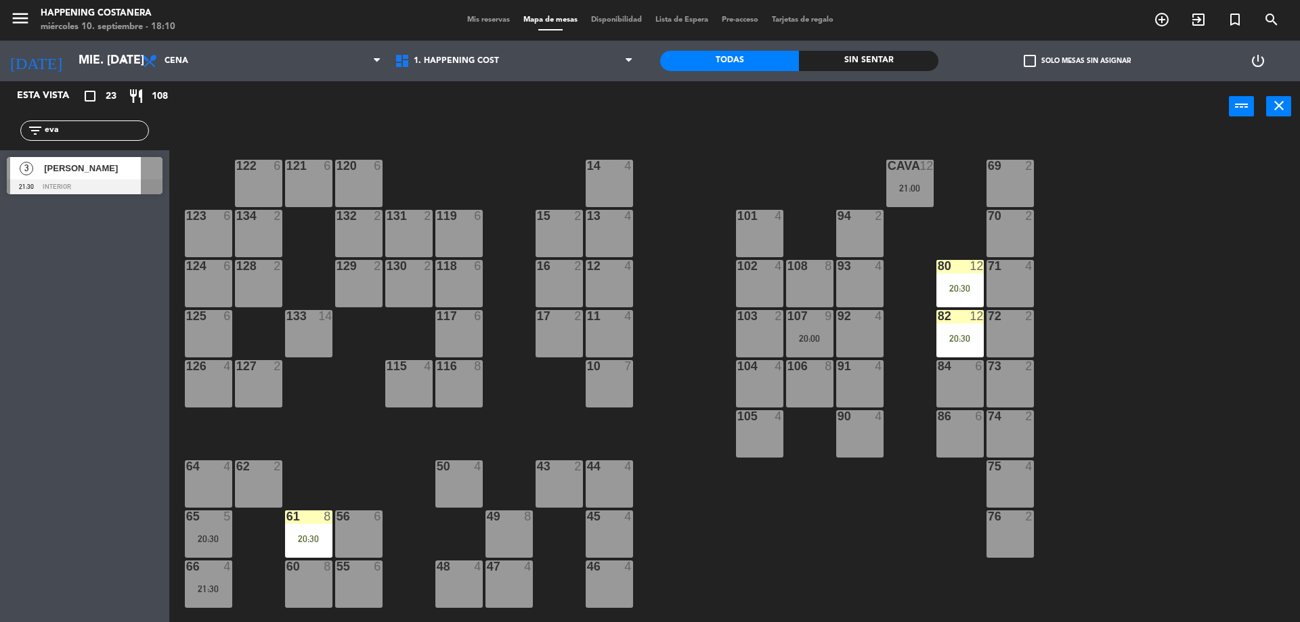
type input "eva"
click at [100, 185] on div at bounding box center [85, 186] width 156 height 15
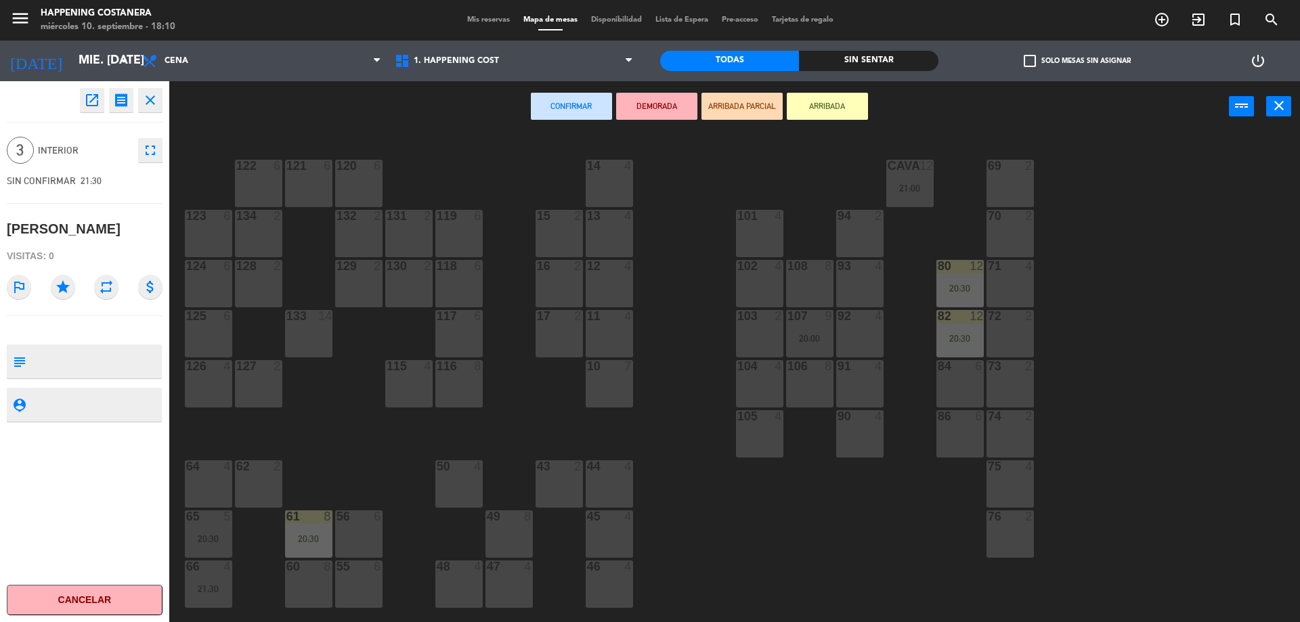
click at [613, 532] on div "45 4" at bounding box center [609, 533] width 47 height 47
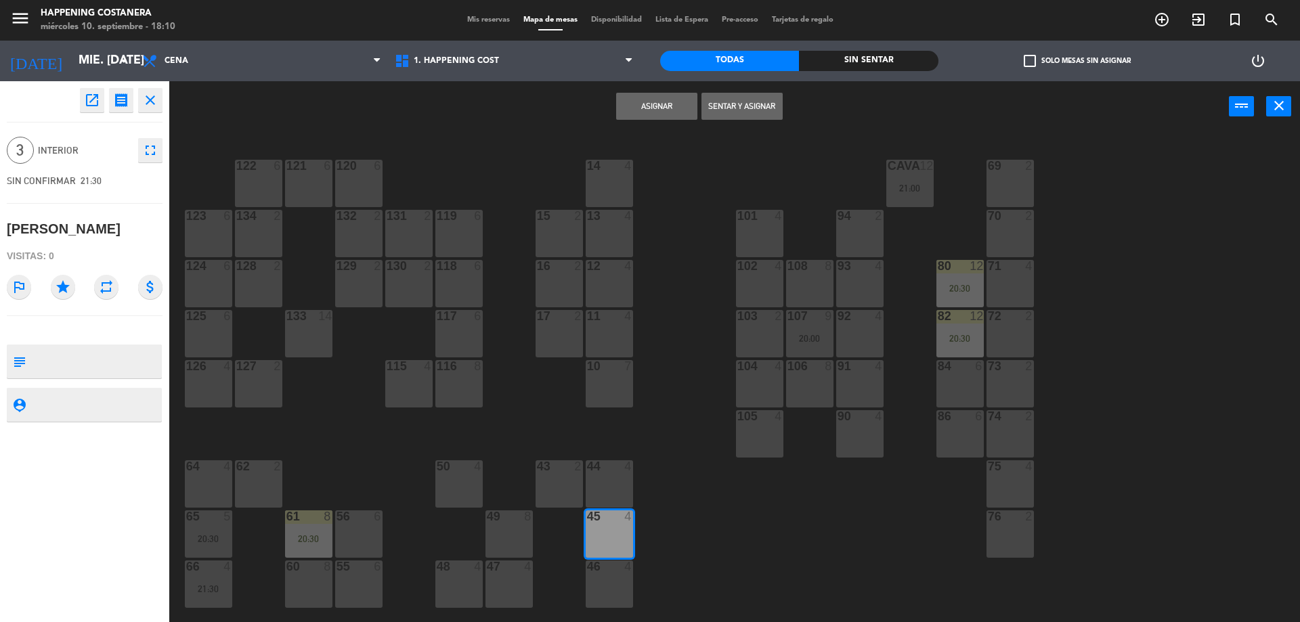
click at [653, 106] on button "Asignar" at bounding box center [656, 106] width 81 height 27
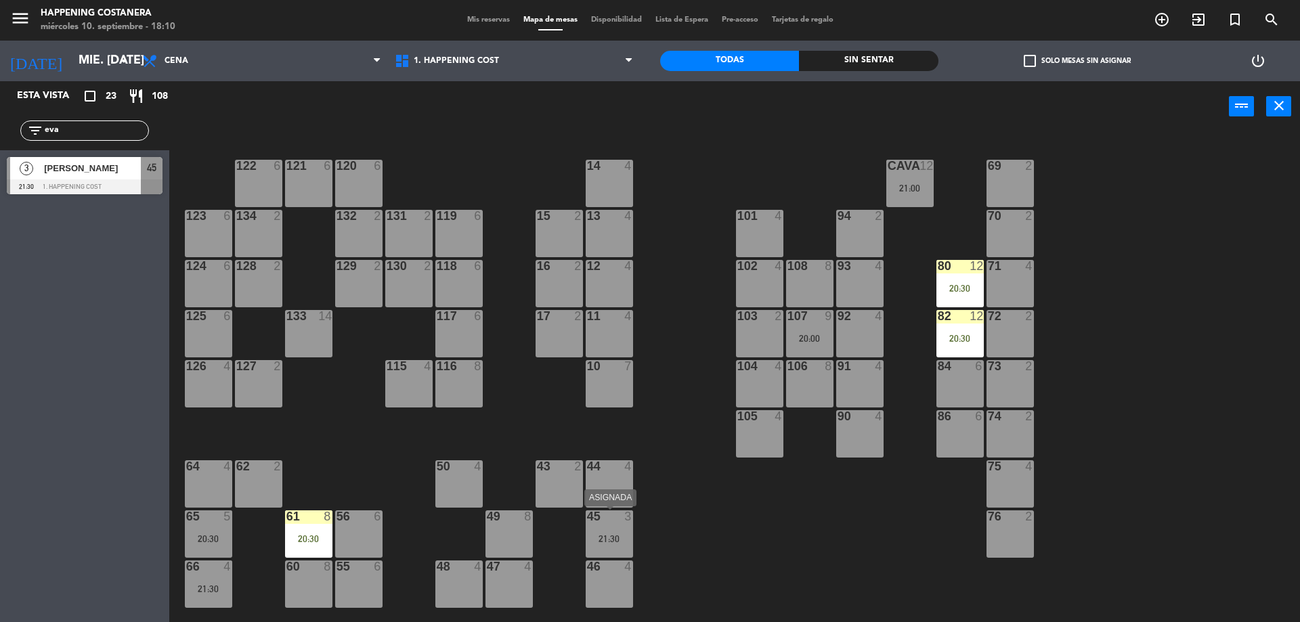
click at [603, 527] on div "45 3 21:30" at bounding box center [609, 533] width 47 height 47
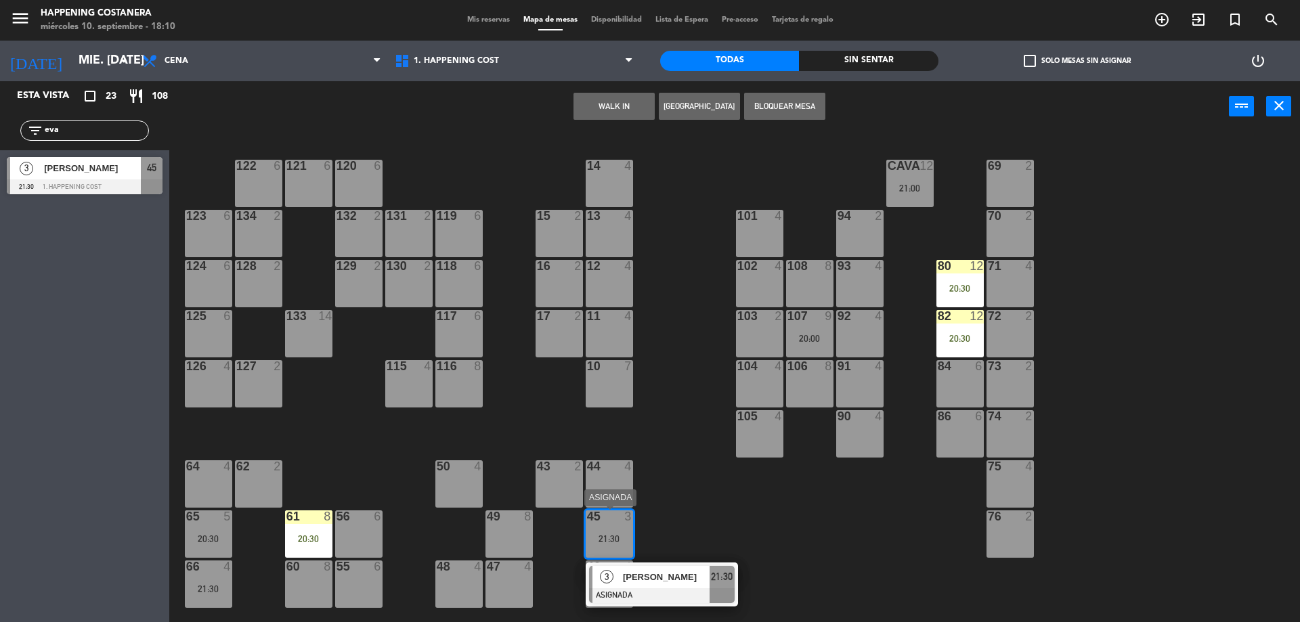
click at [669, 582] on span "[PERSON_NAME]" at bounding box center [666, 577] width 87 height 14
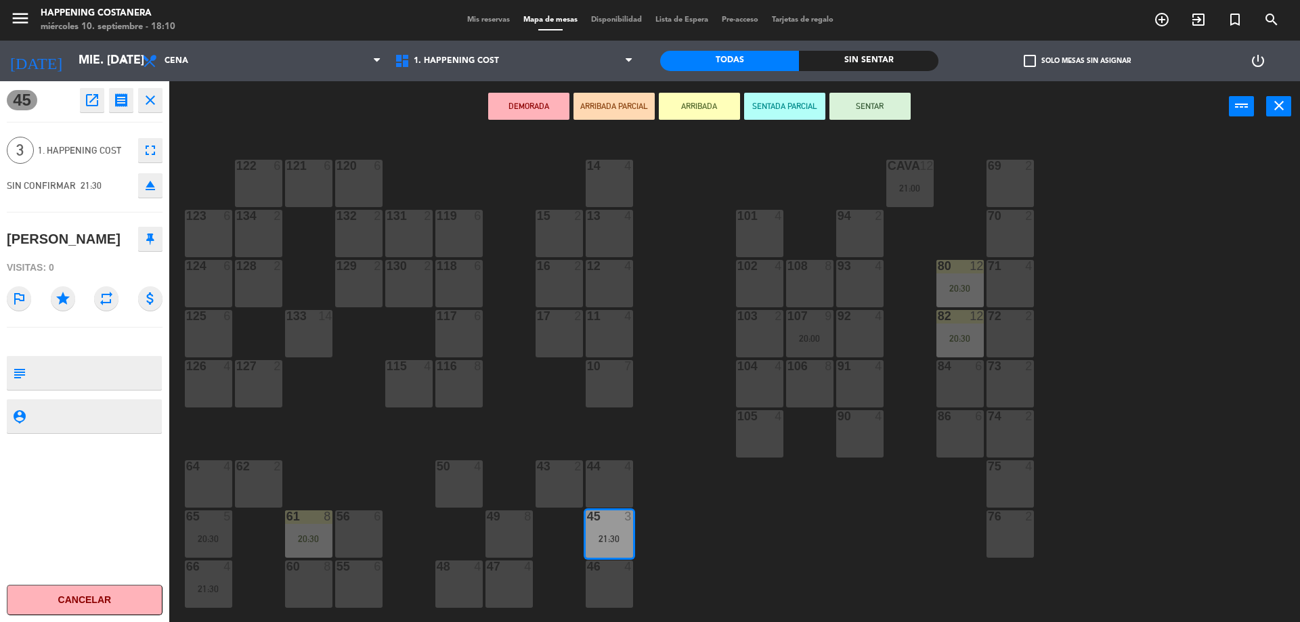
click at [97, 374] on textarea at bounding box center [95, 373] width 129 height 28
click at [83, 538] on div "45 open_in_new receipt 9:30 PM mié., [DATE] 3 personas [PERSON_NAME] Mesa 45 cl…" at bounding box center [84, 351] width 169 height 541
click at [97, 365] on textarea at bounding box center [95, 373] width 129 height 28
type textarea "50 dto. por [PERSON_NAME]"
click at [87, 412] on textarea at bounding box center [95, 416] width 129 height 17
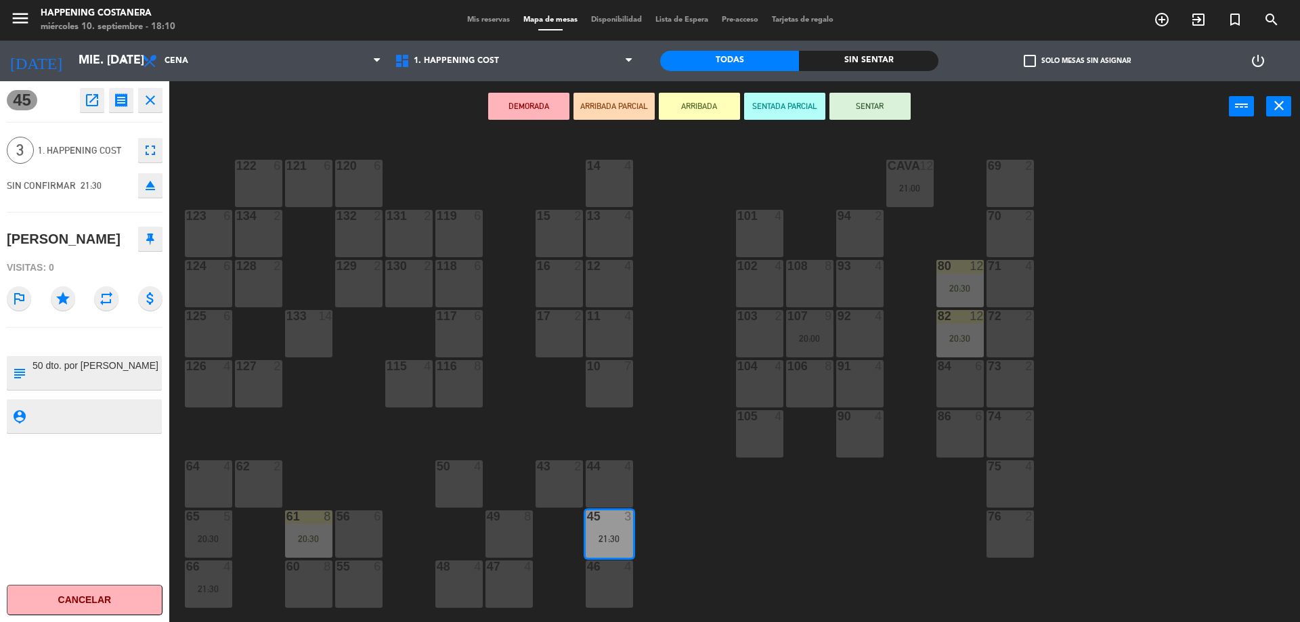
click at [87, 412] on textarea at bounding box center [95, 416] width 129 height 17
click at [64, 499] on div "45 open_in_new receipt 9:30 PM mié., [DATE] 3 personas [PERSON_NAME] Mesa 45 cl…" at bounding box center [84, 351] width 169 height 541
click at [700, 516] on div "69 2 122 6 121 6 120 6 14 4 CAVA 12 21:00 101 4 94 2 70 2 123 6 131 2 134 2 132…" at bounding box center [741, 380] width 1118 height 490
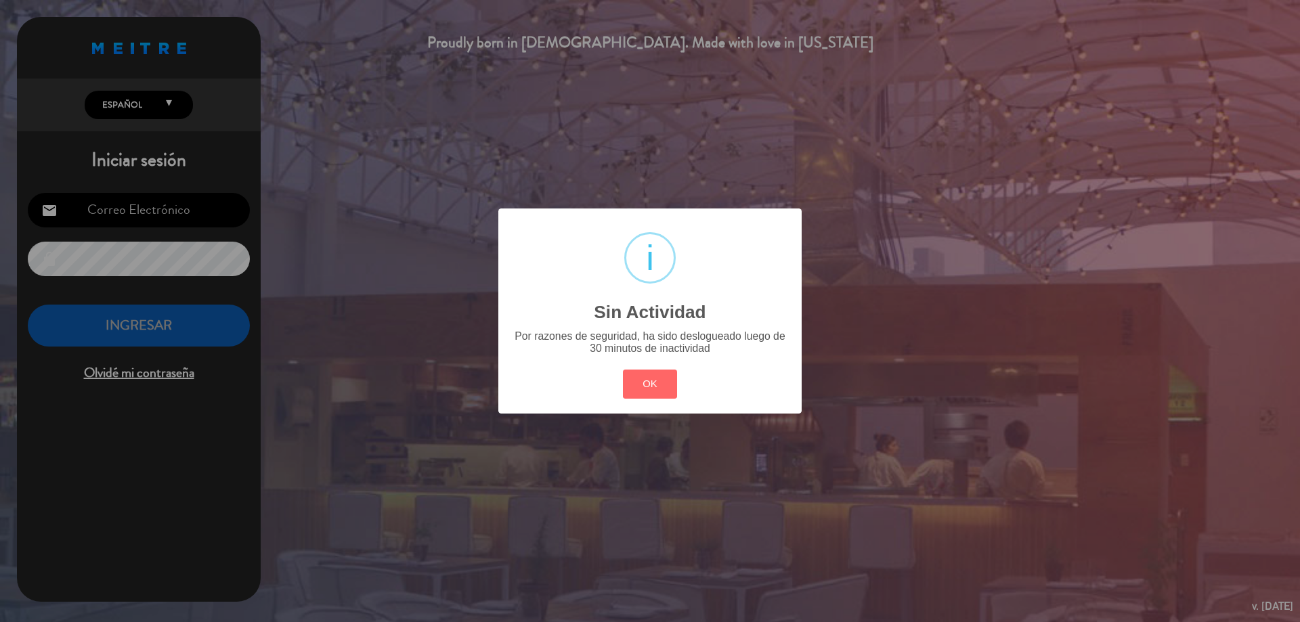
type input "[EMAIL_ADDRESS][DOMAIN_NAME]"
